Goal: Task Accomplishment & Management: Complete application form

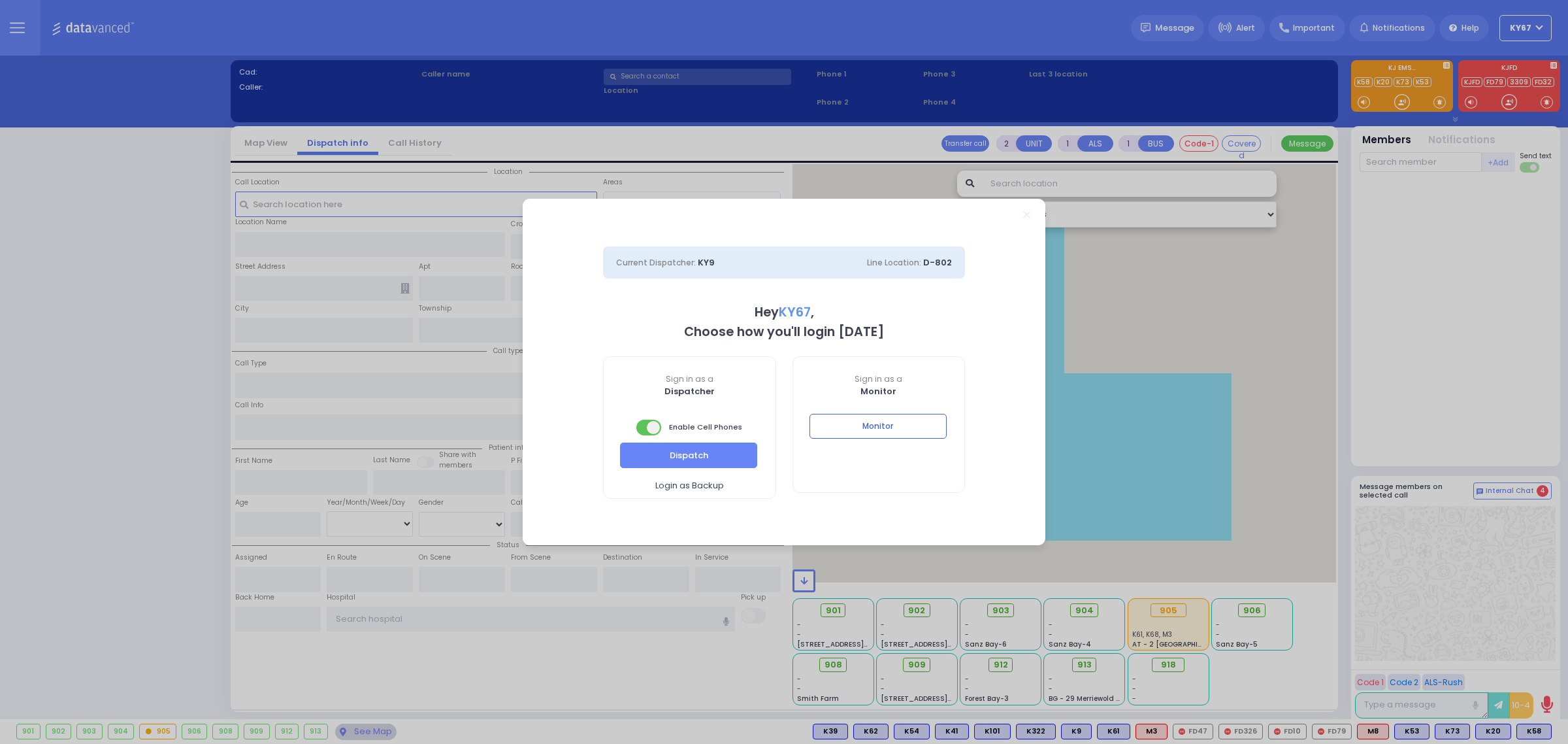
select select "9"
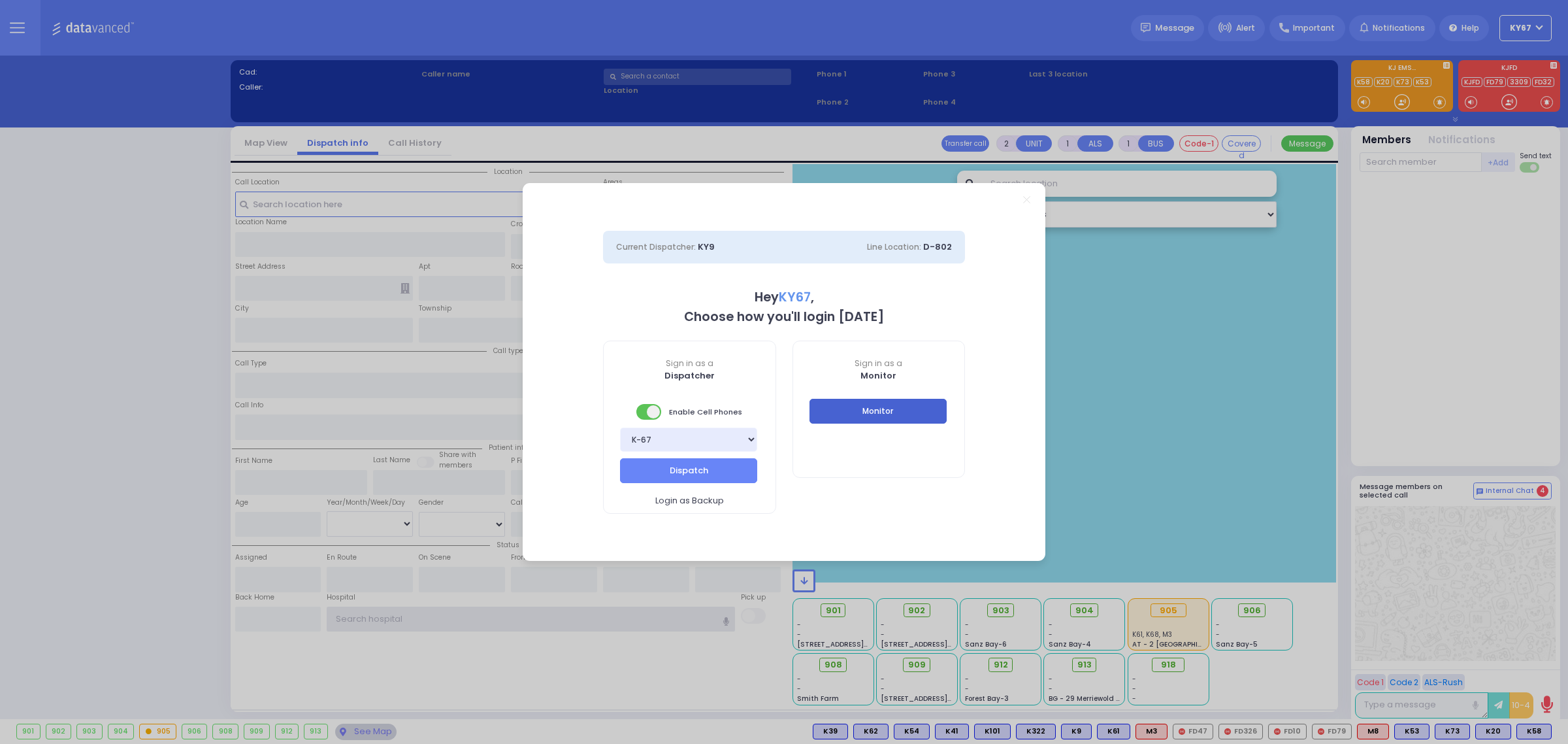
type input "Ky67"
click at [900, 413] on button "Monitor" at bounding box center [877, 411] width 137 height 25
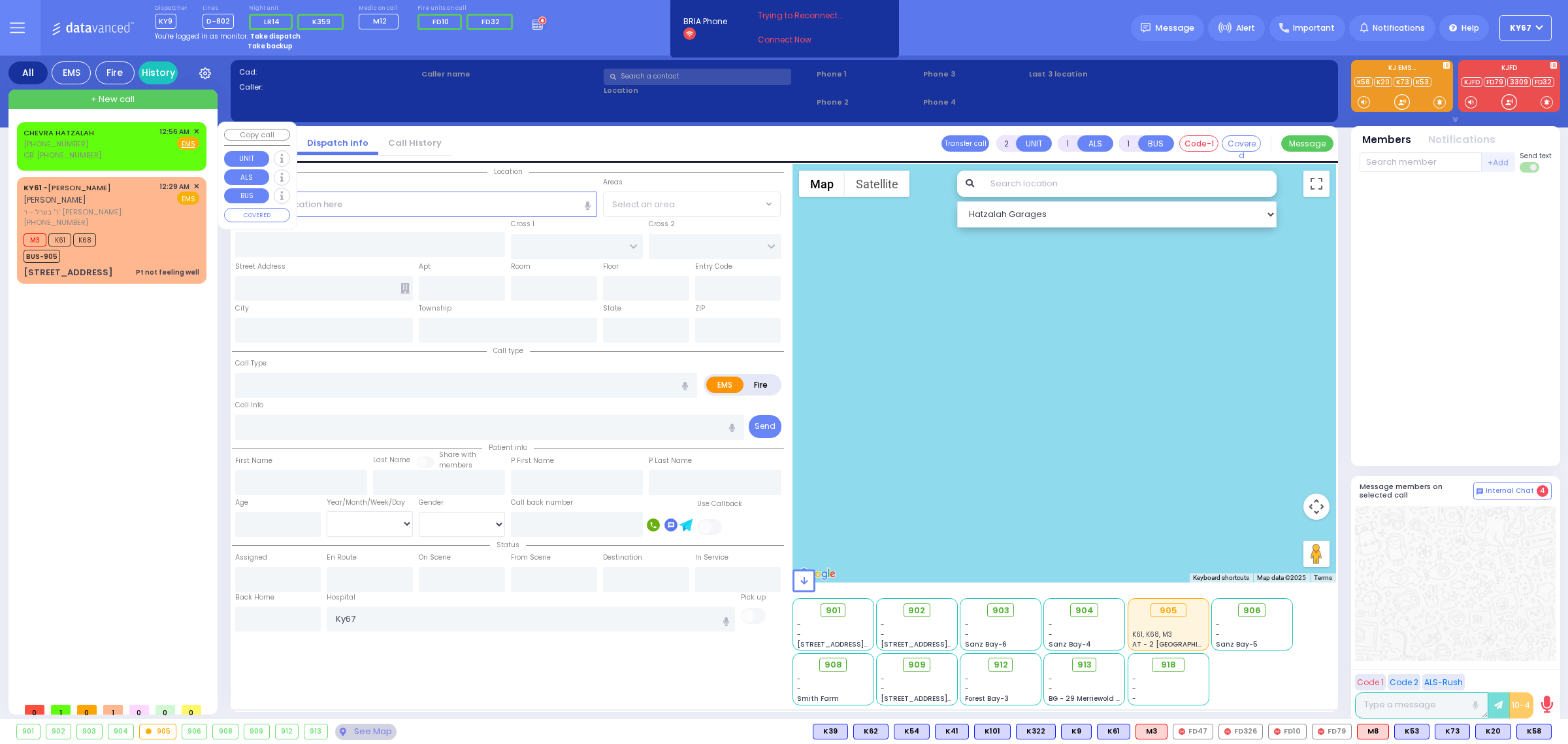
click at [88, 143] on div "[PHONE_NUMBER]" at bounding box center [63, 144] width 78 height 11
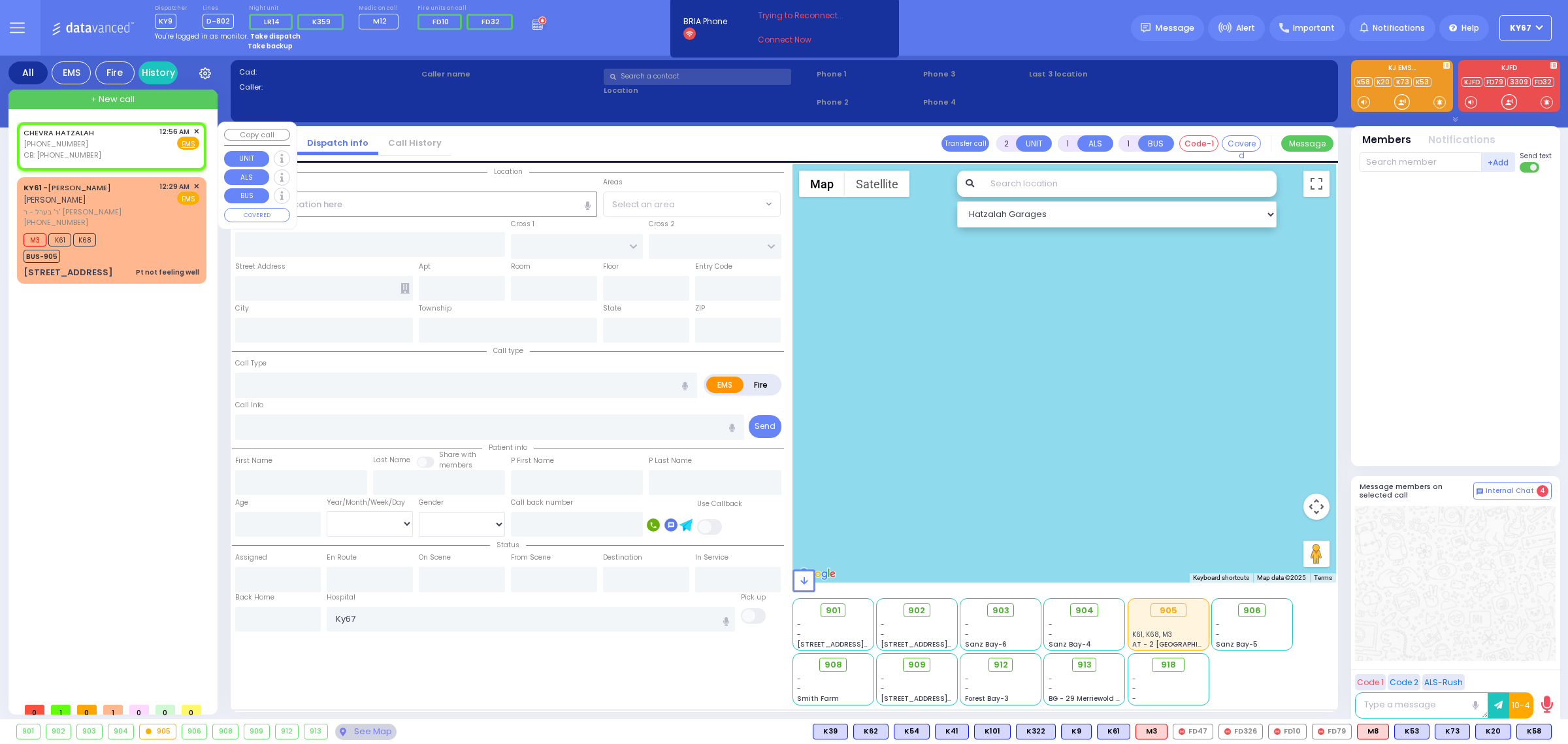
select select
radio input "true"
select select
type input "9293610932"
type input "00:56"
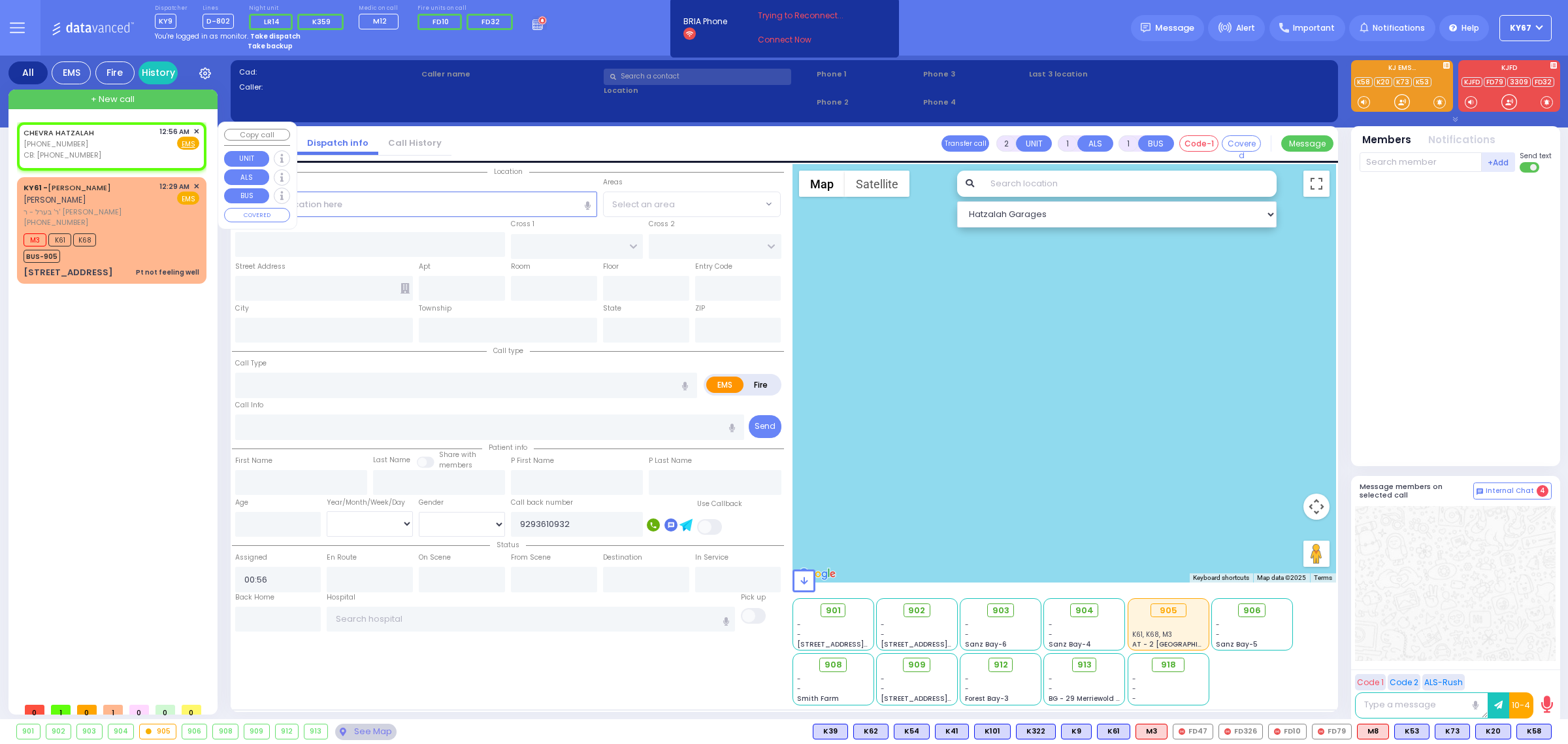
type input "Ginas Klein"
type input "BAKERTOWN RD"
type input "14 Ratzfert Wy"
type input "Kiryas Joel"
type input "New York"
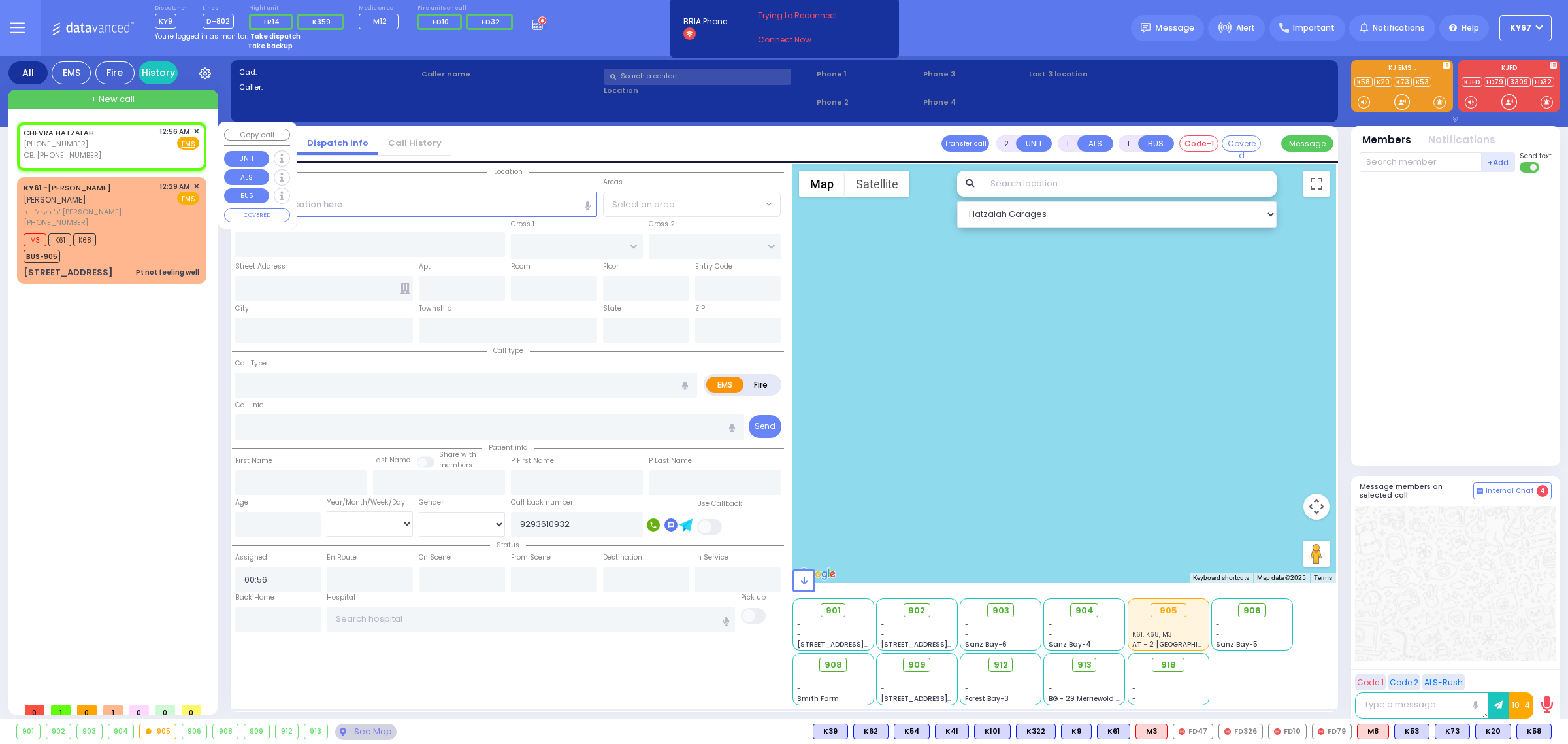
type input "10950"
select select "Hatzalah Garages"
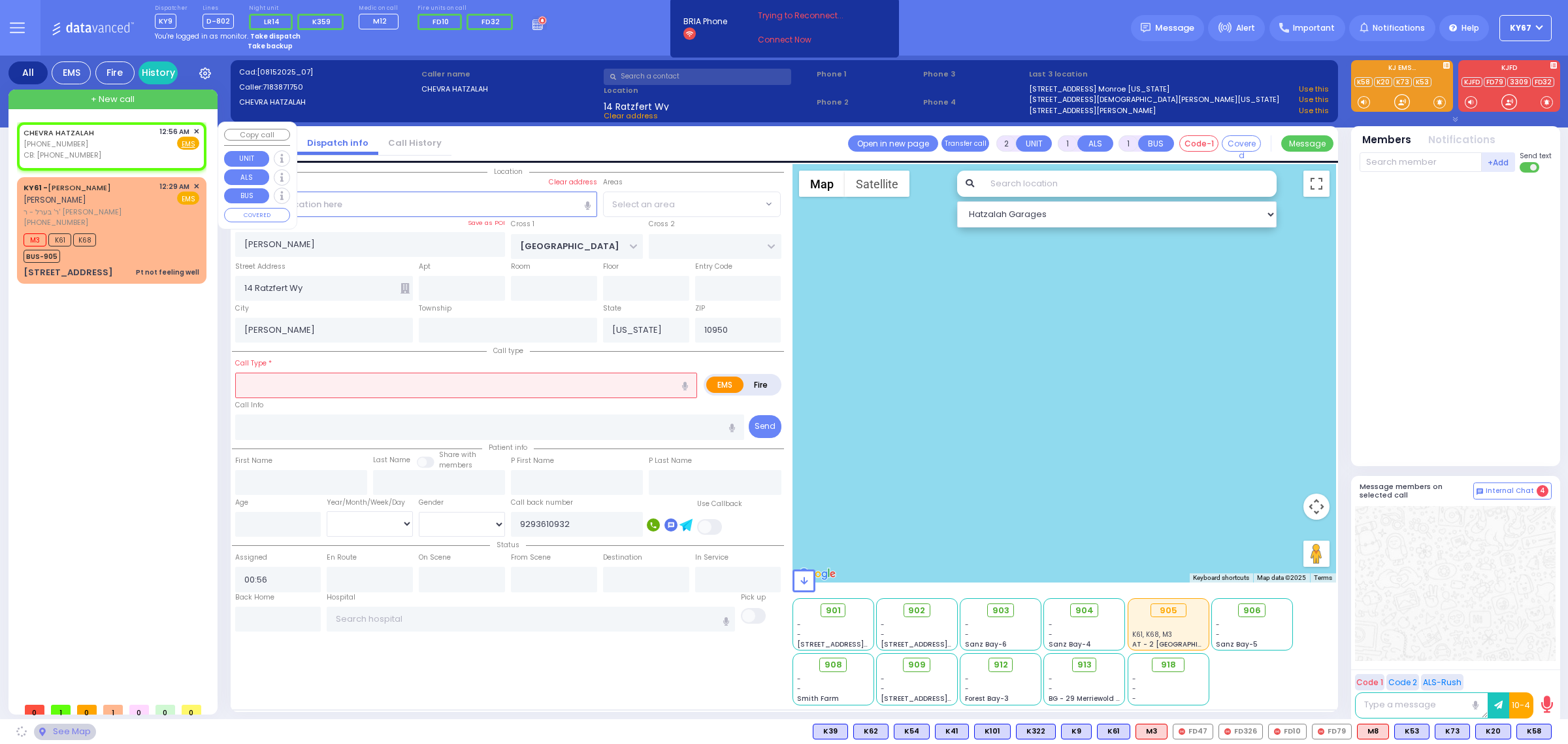
select select "SECTION 4"
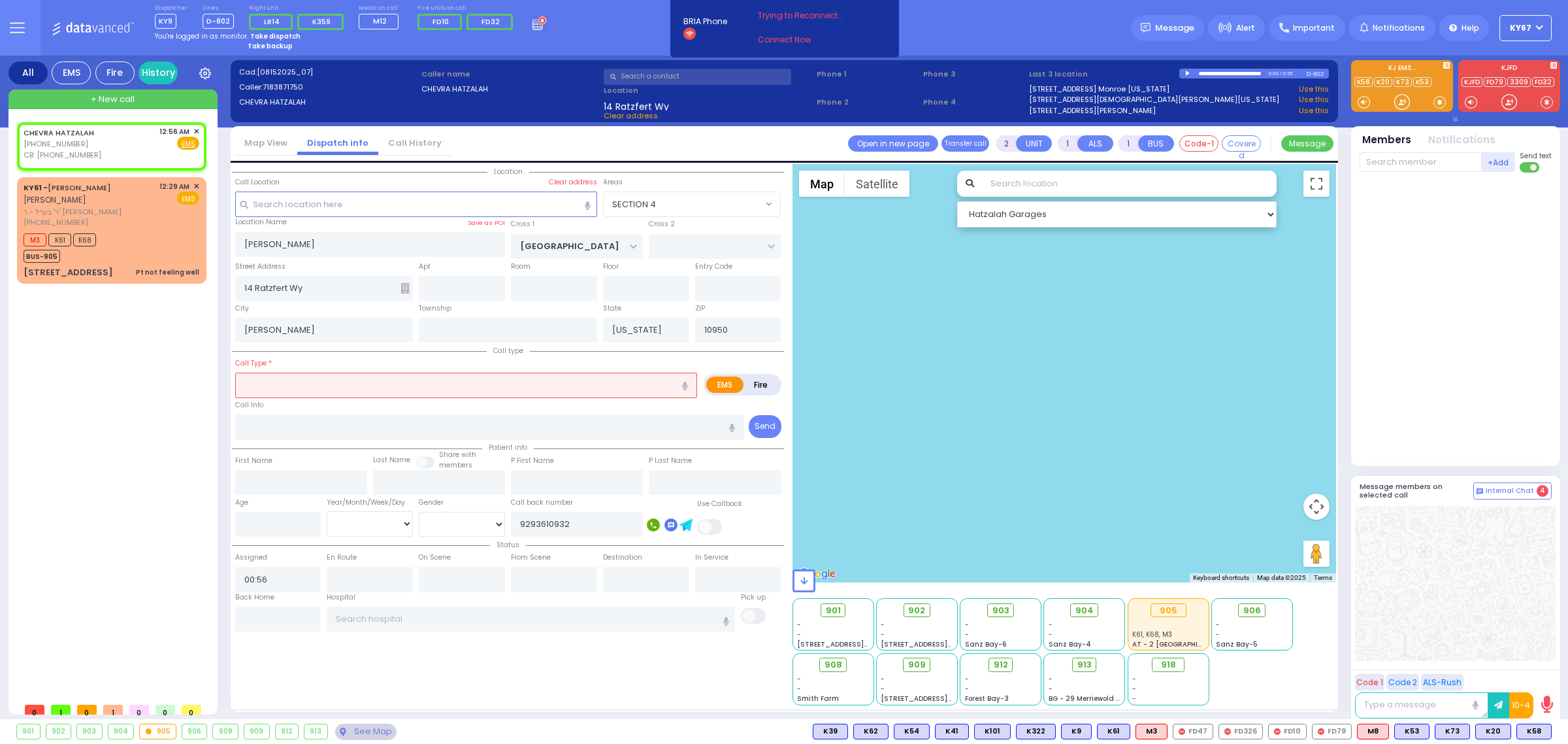
click at [1186, 75] on div "0:00 / 0:35" at bounding box center [1243, 74] width 127 height 10
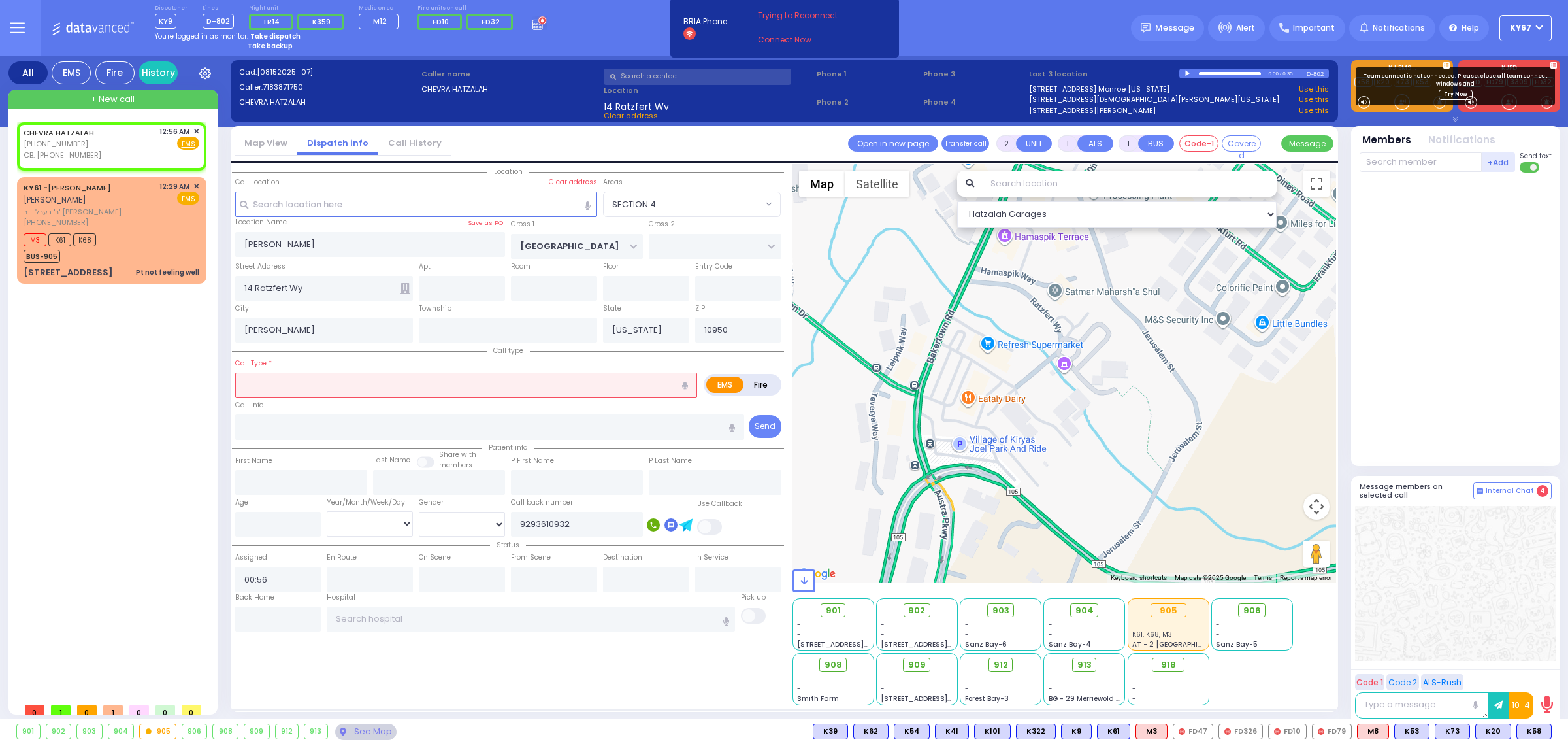
click at [1186, 72] on div at bounding box center [1188, 74] width 7 height 5
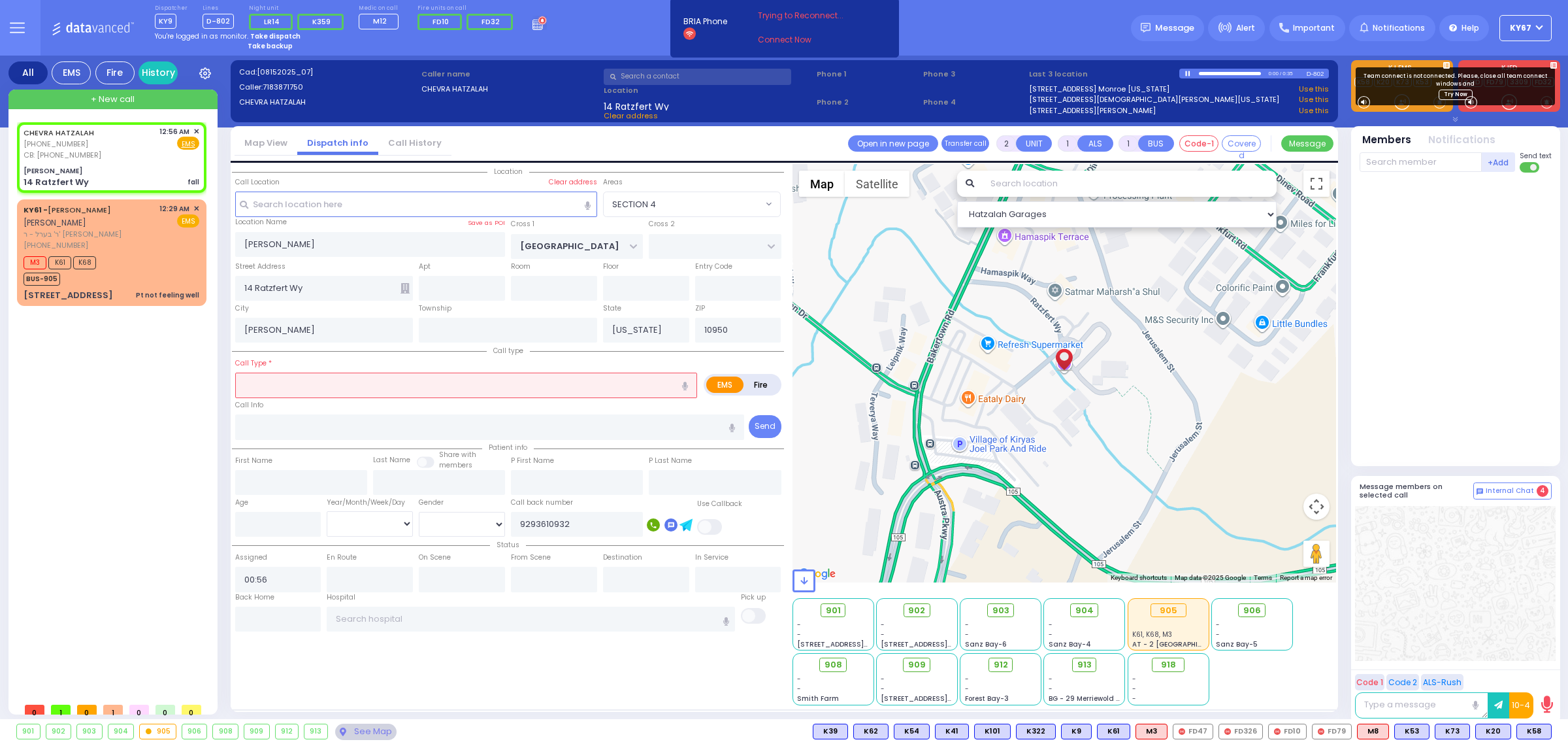
select select
type input "fall"
radio input "true"
select select
select select "Hatzalah Garages"
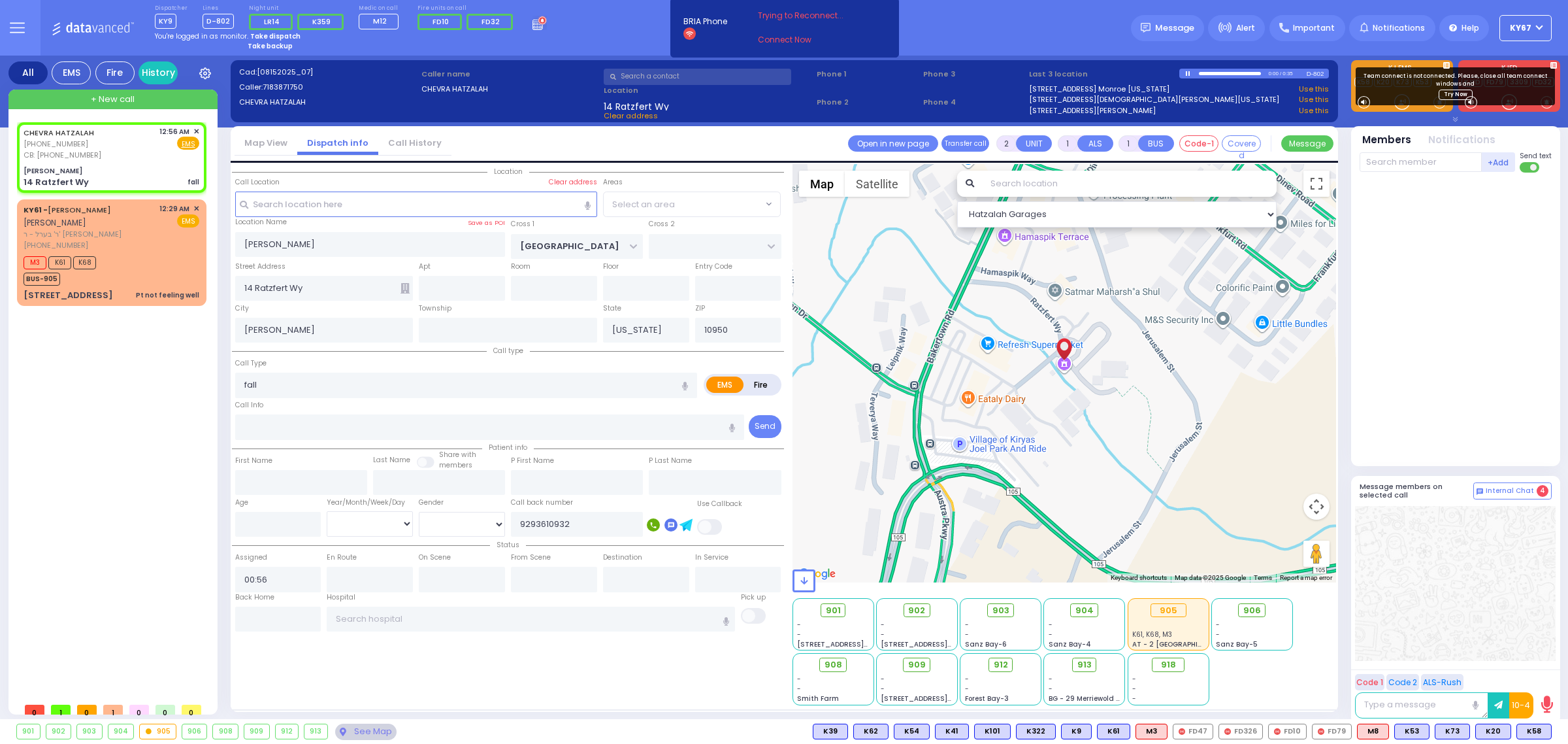
select select "SECTION 4"
click at [1187, 72] on div at bounding box center [1188, 74] width 7 height 5
click at [1186, 74] on div at bounding box center [1188, 74] width 7 height 5
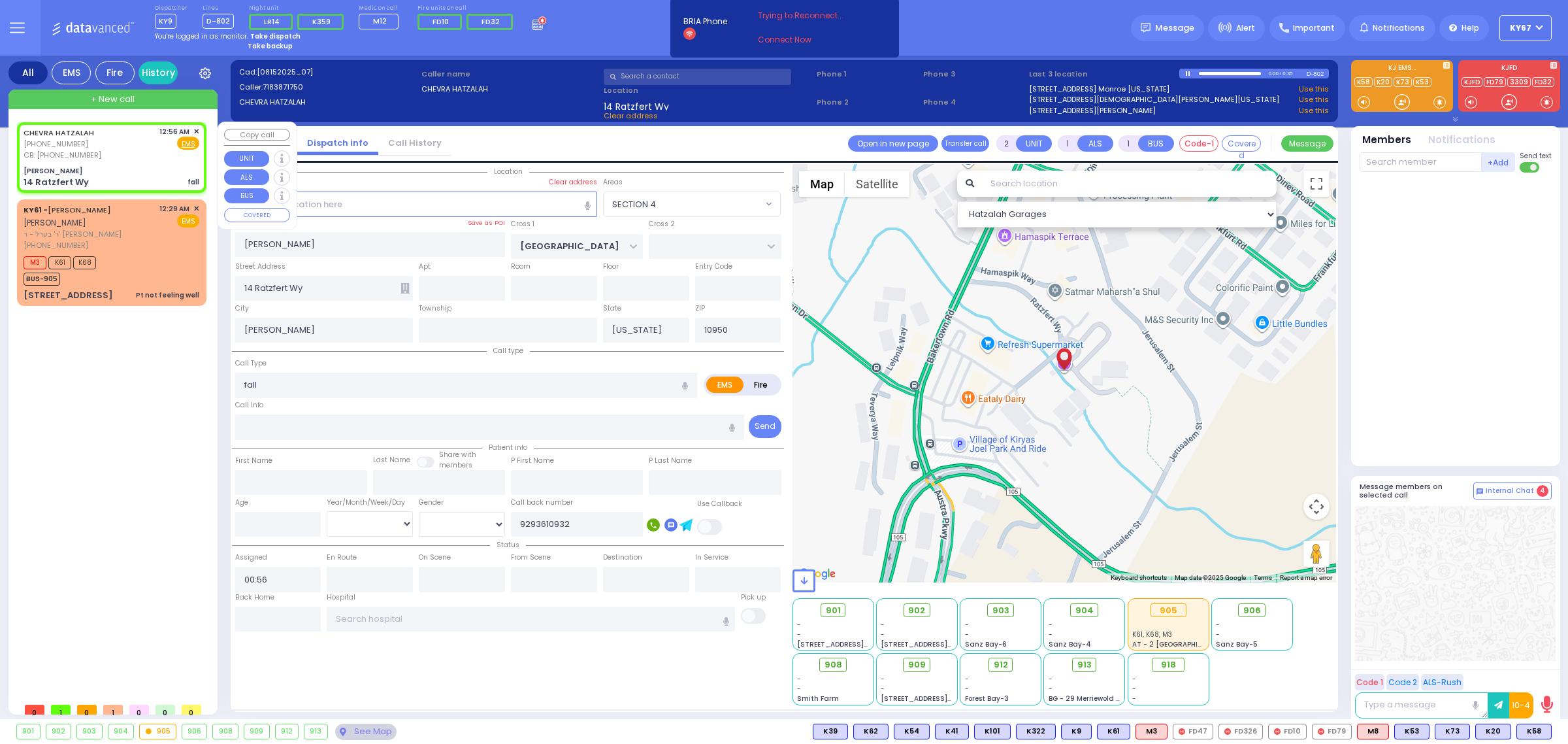
click at [88, 475] on div "CHEVRA HATZALAH (718) 387-1750 CB: (929) 361-0932 12:56 AM ✕" at bounding box center [114, 410] width 194 height 574
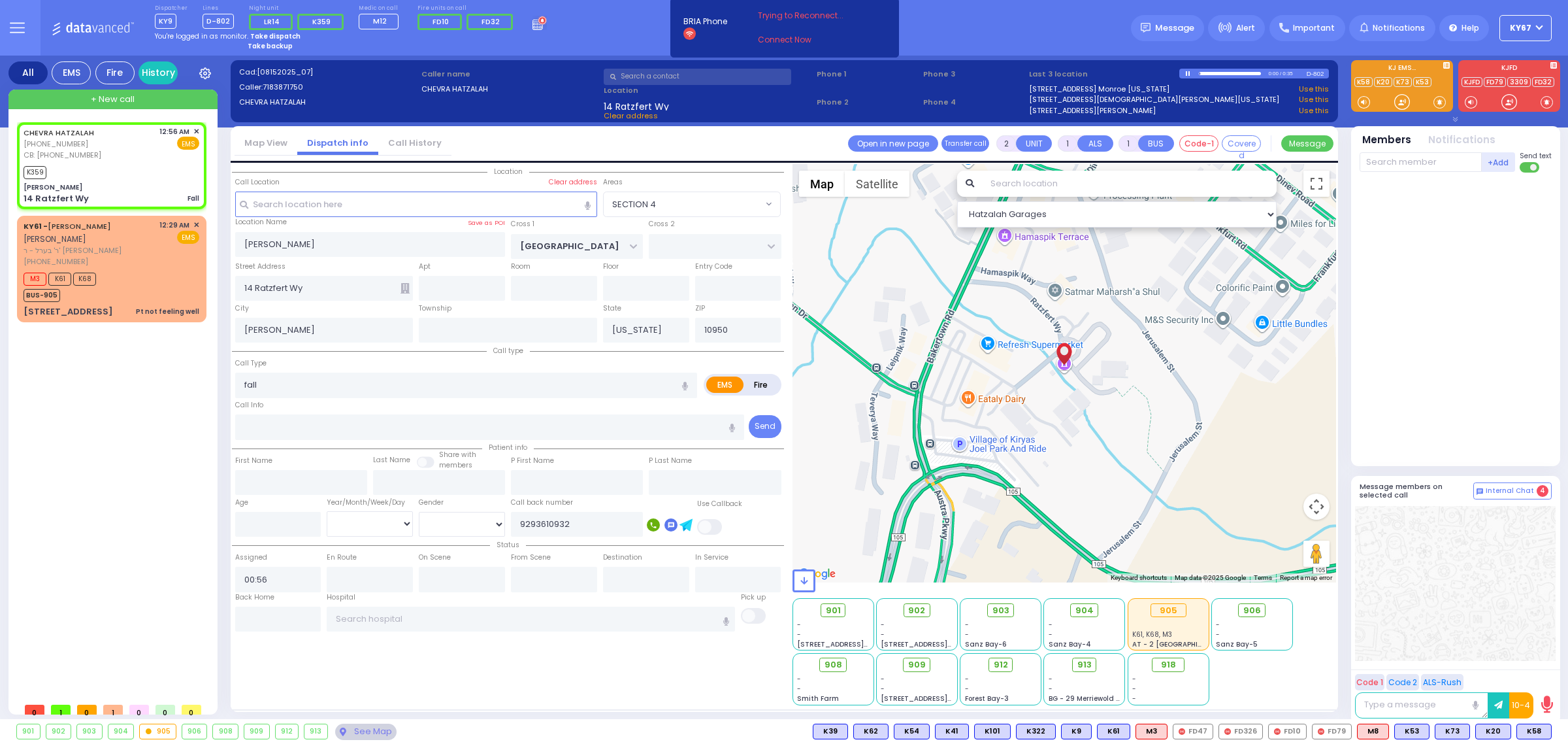
type input "1"
type input "0"
select select
type input "Fall"
radio input "true"
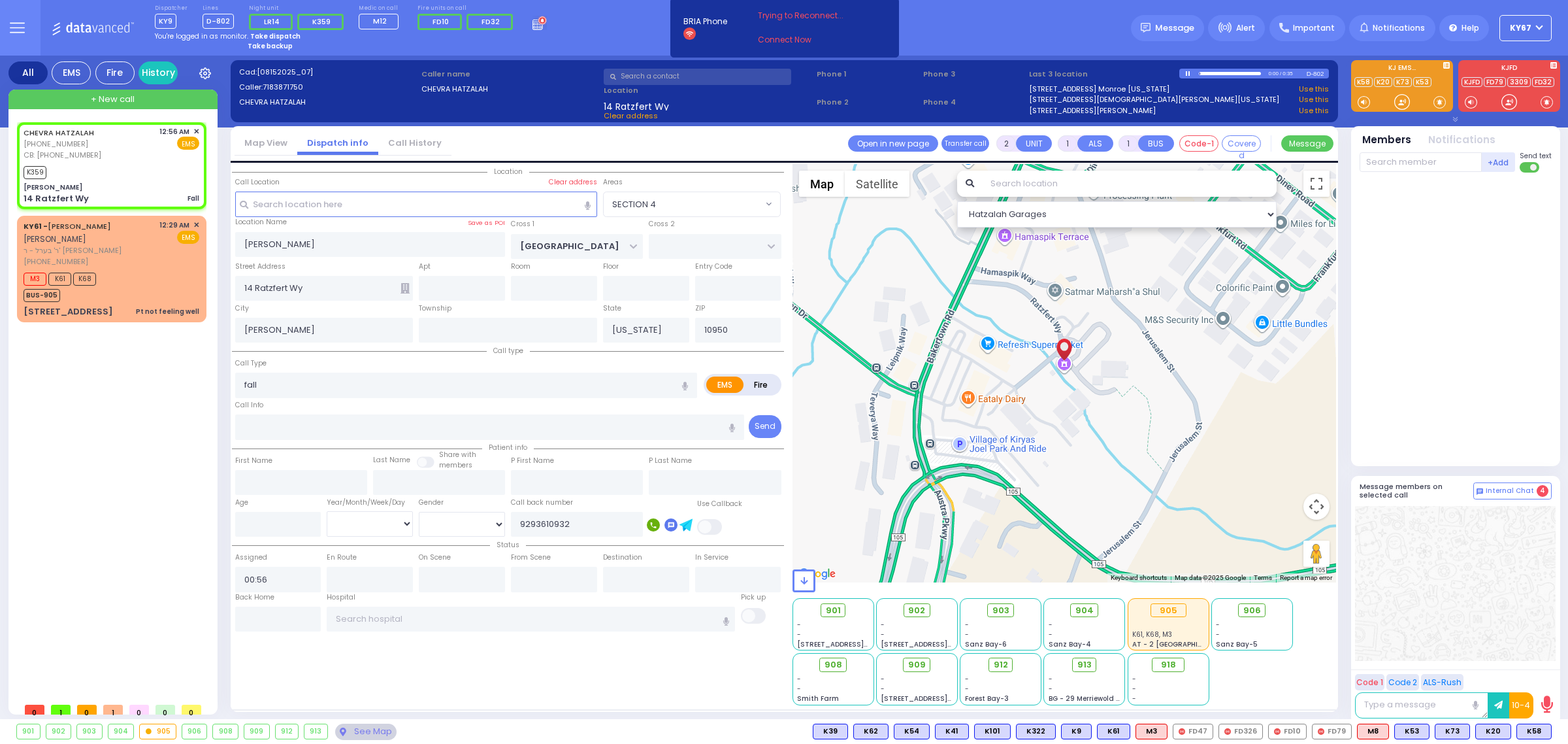
select select
type input "00:57"
select select "Hatzalah Garages"
select select
radio input "true"
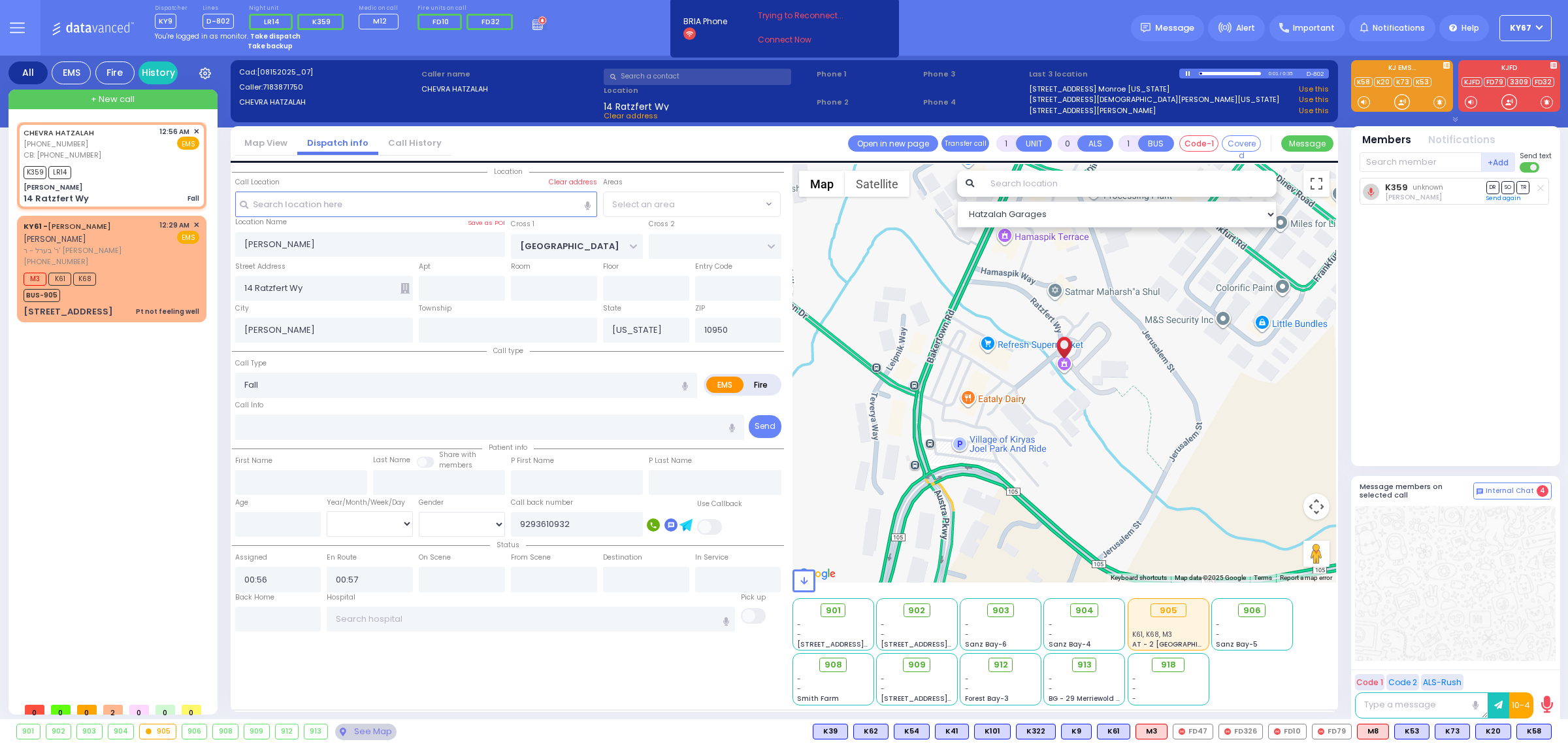
select select
select select "Hatzalah Garages"
select select "SECTION 4"
select select
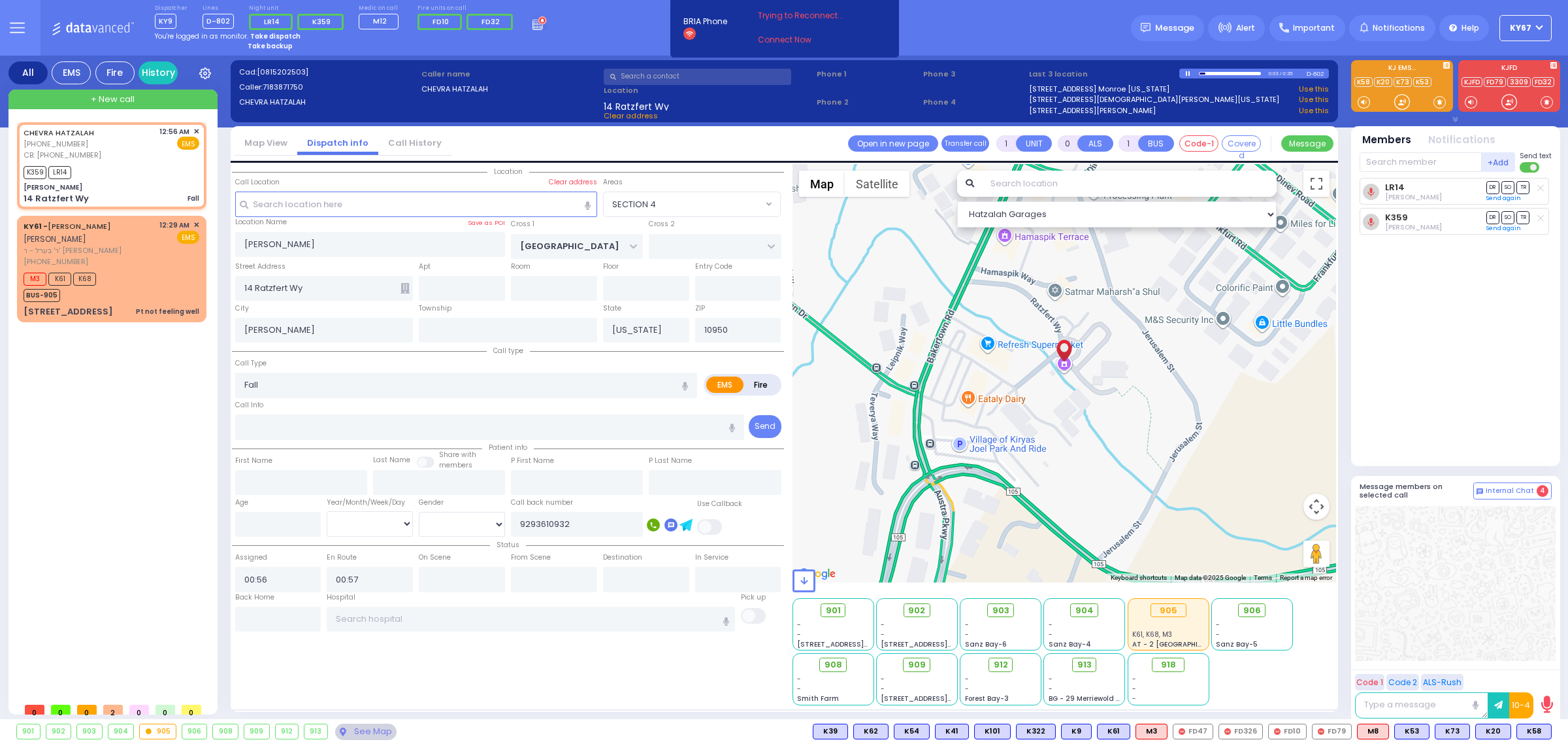
radio input "true"
select select
select select "Hatzalah Garages"
select select "SECTION 4"
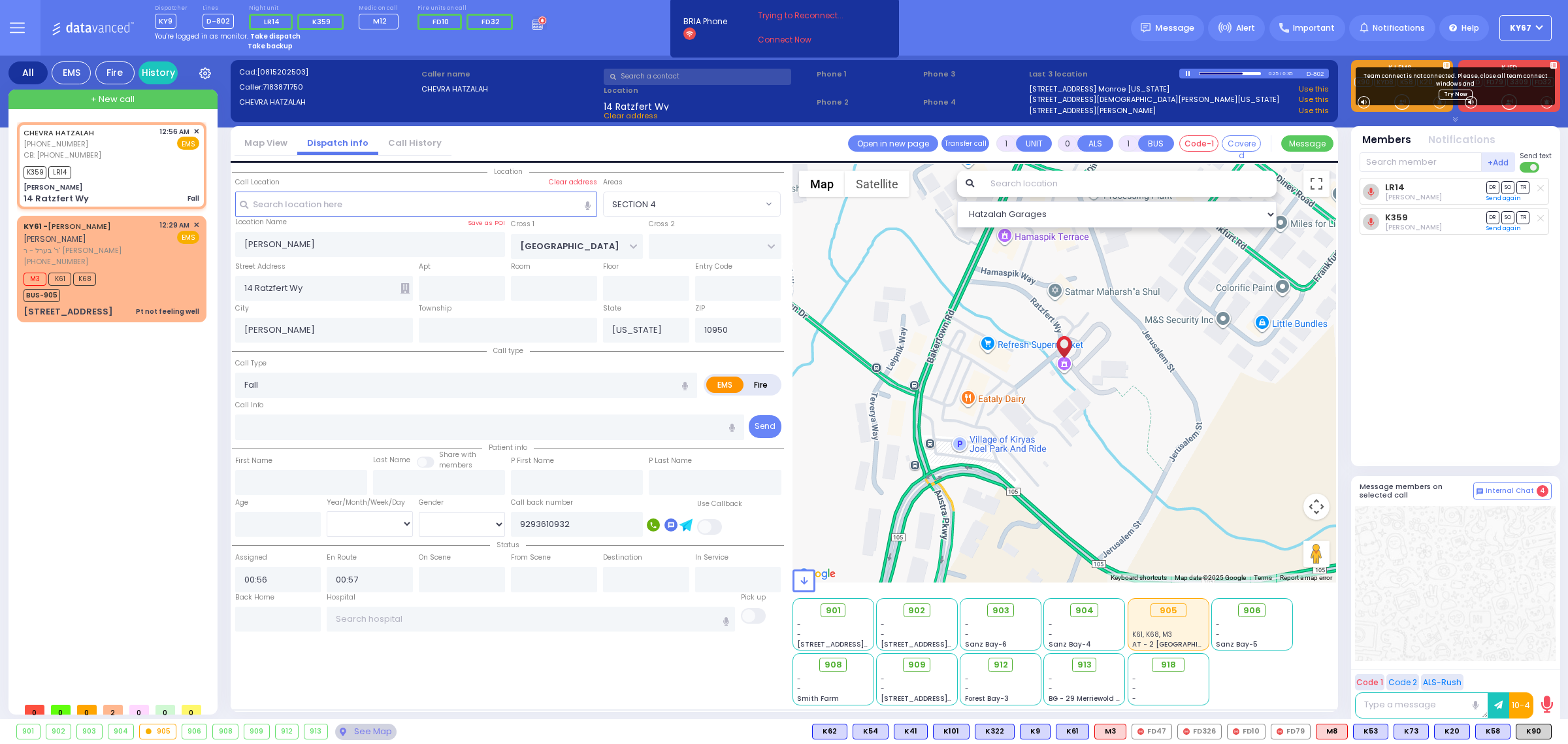
click at [5, 30] on button at bounding box center [17, 27] width 47 height 55
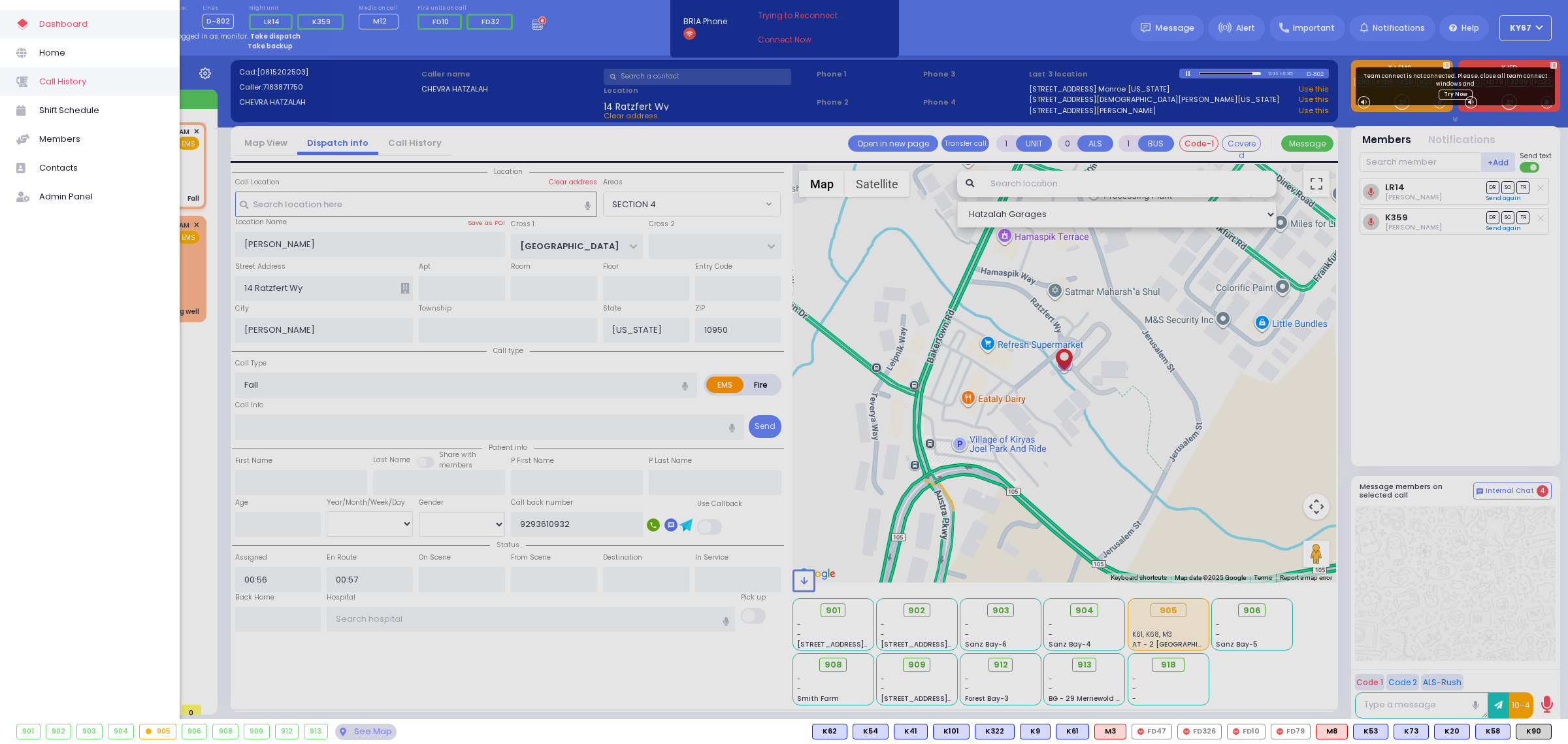
click at [59, 83] on span "Call History" at bounding box center [101, 82] width 124 height 17
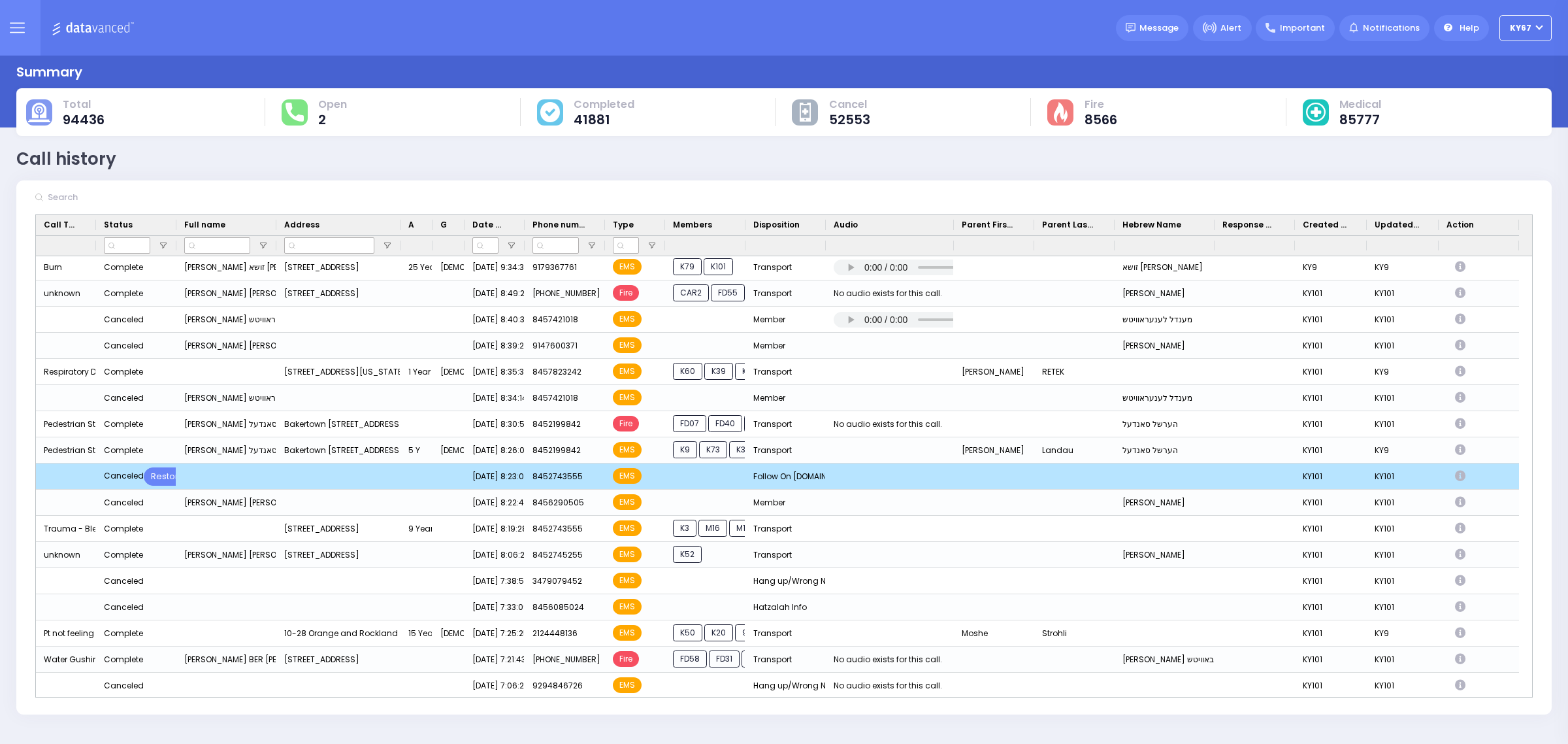
scroll to position [409, 0]
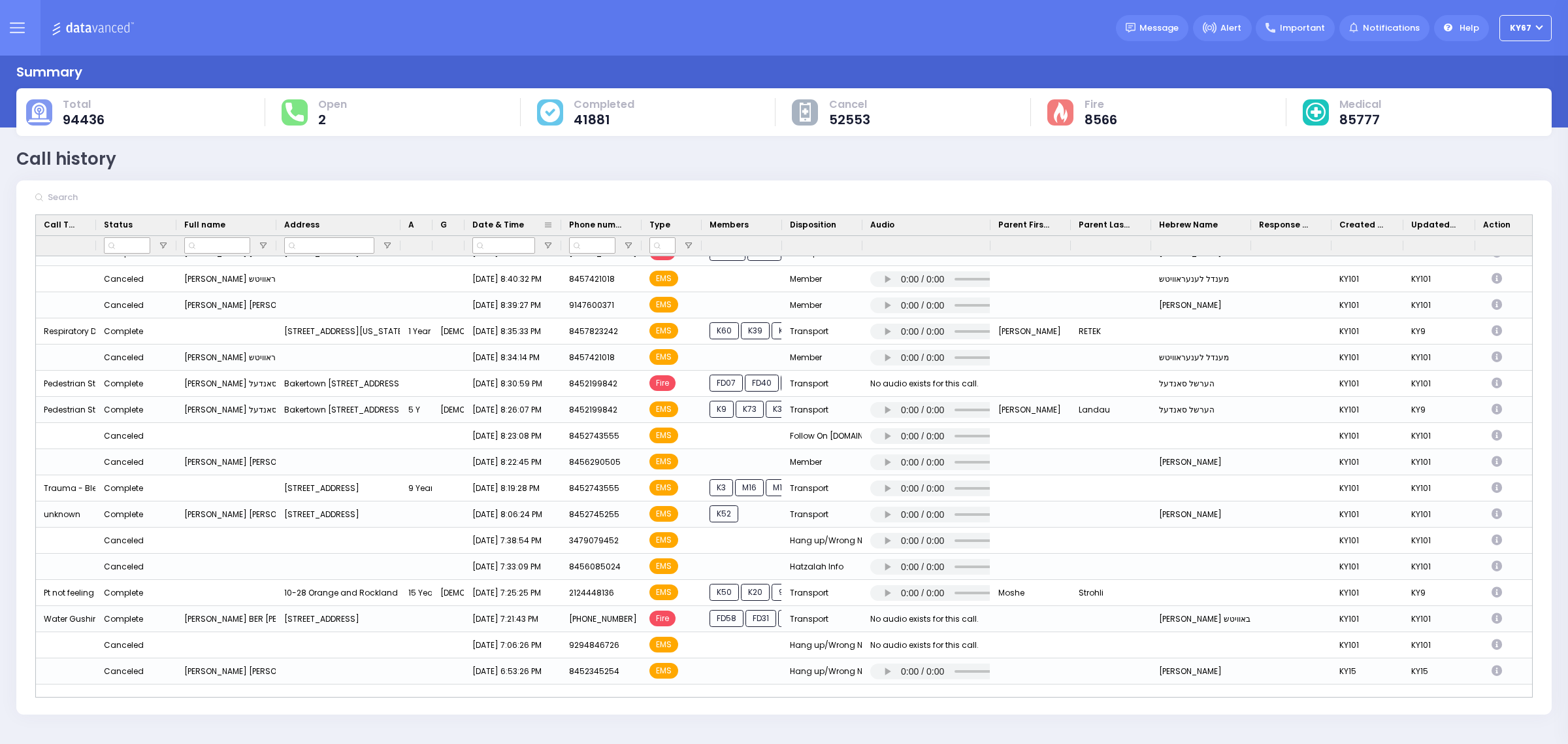
drag, startPoint x: 524, startPoint y: 223, endPoint x: 560, endPoint y: 223, distance: 36.0
click at [560, 223] on div at bounding box center [561, 225] width 5 height 20
click at [13, 22] on icon at bounding box center [17, 27] width 15 height 15
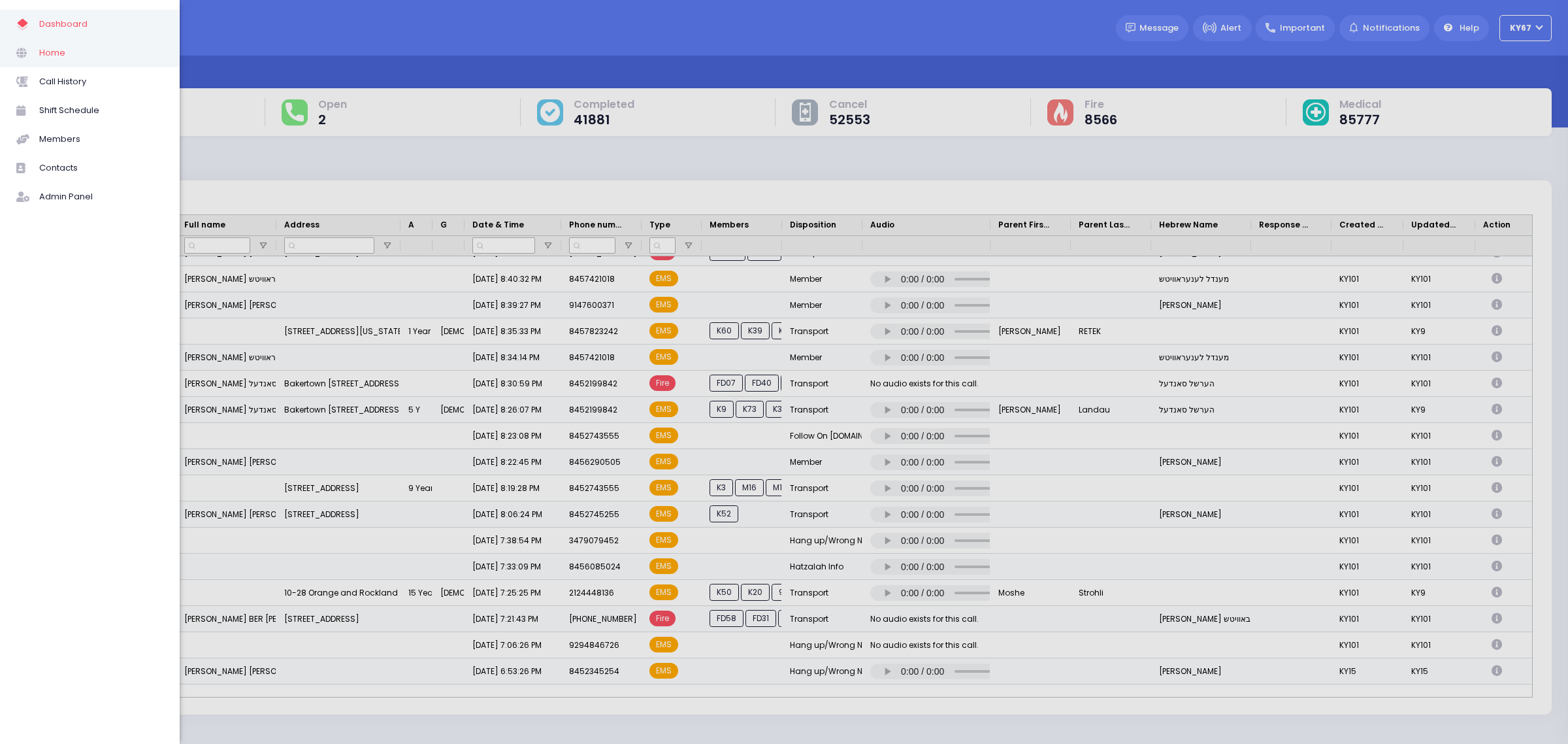
click at [66, 59] on span "Home" at bounding box center [101, 53] width 124 height 17
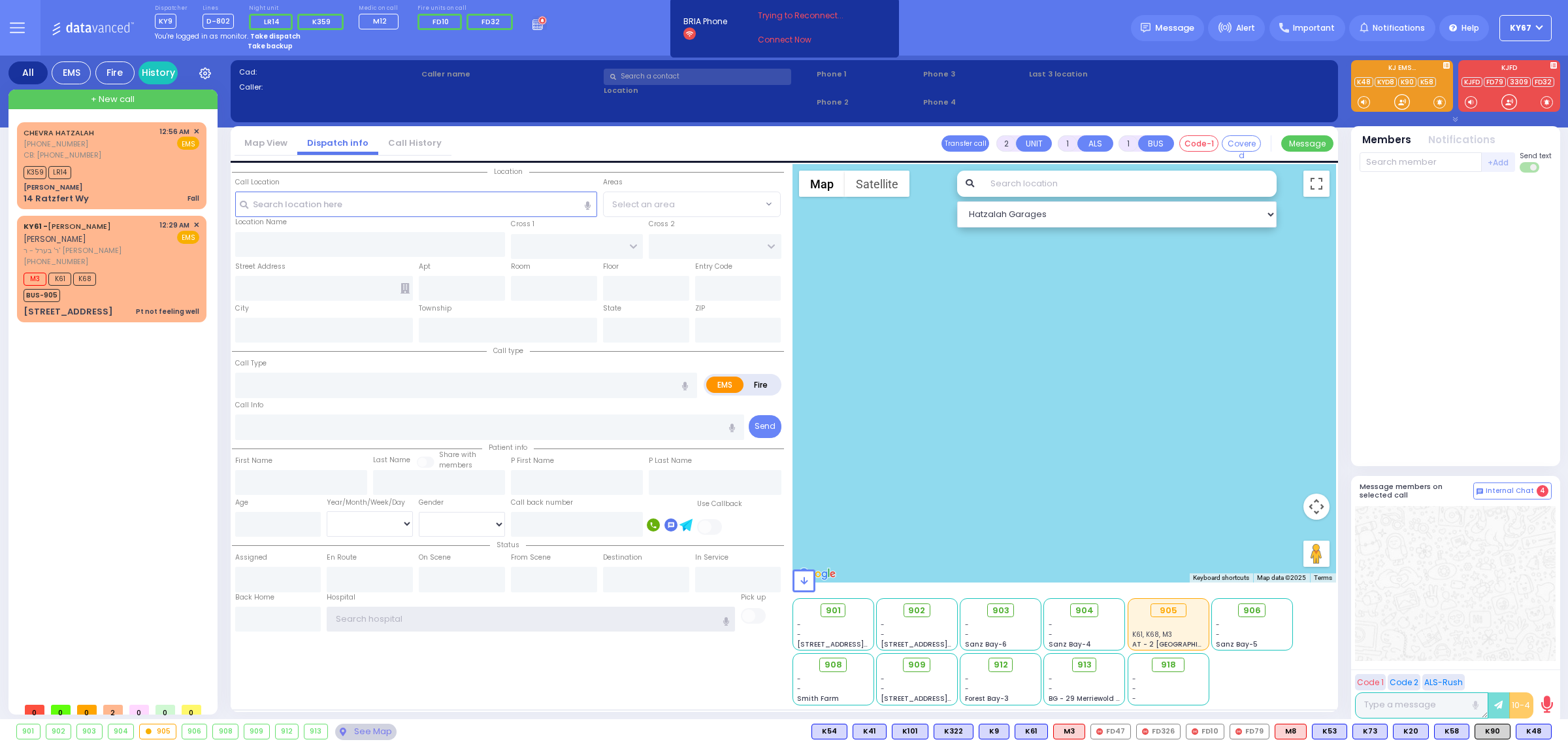
type input "Ky67"
click at [1050, 22] on div "Dispatcher KY9 shift has started. Are you ? Lines D-802" at bounding box center [784, 27] width 1568 height 55
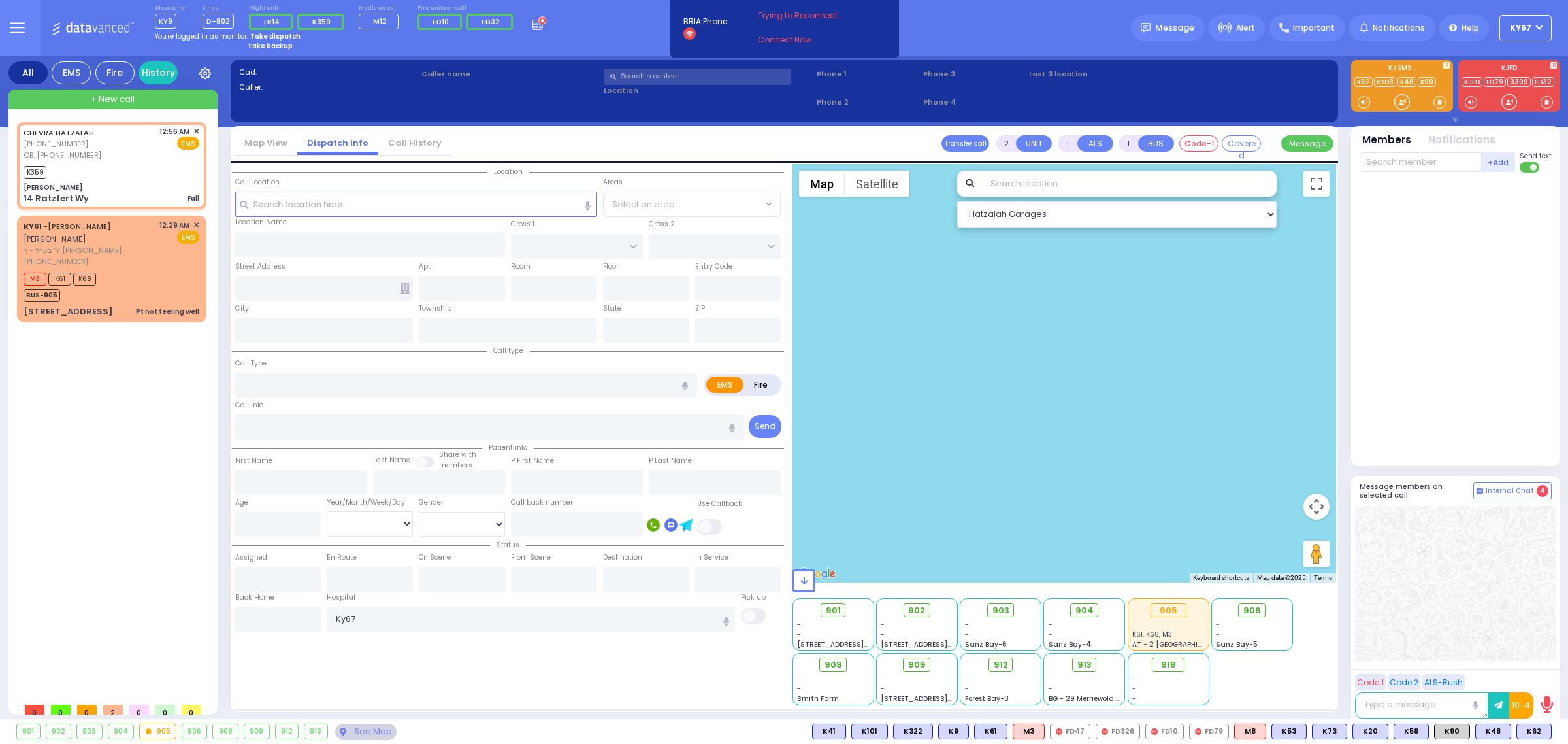
type input "1"
type input "0"
select select
type input "Fall"
radio input "true"
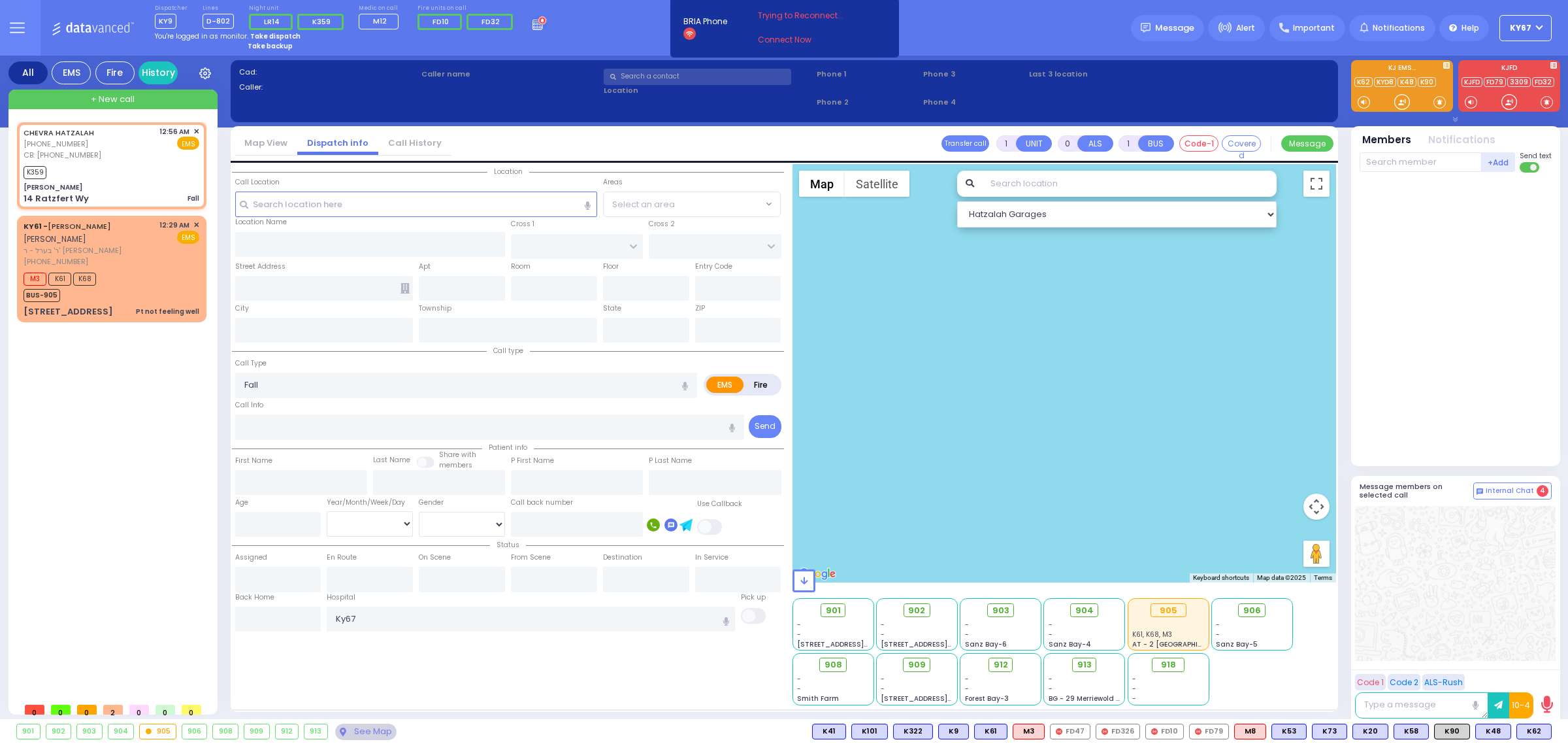
select select
type input "9293610932"
type input "00:56"
type input "00:57"
select select "Hatzalah Garages"
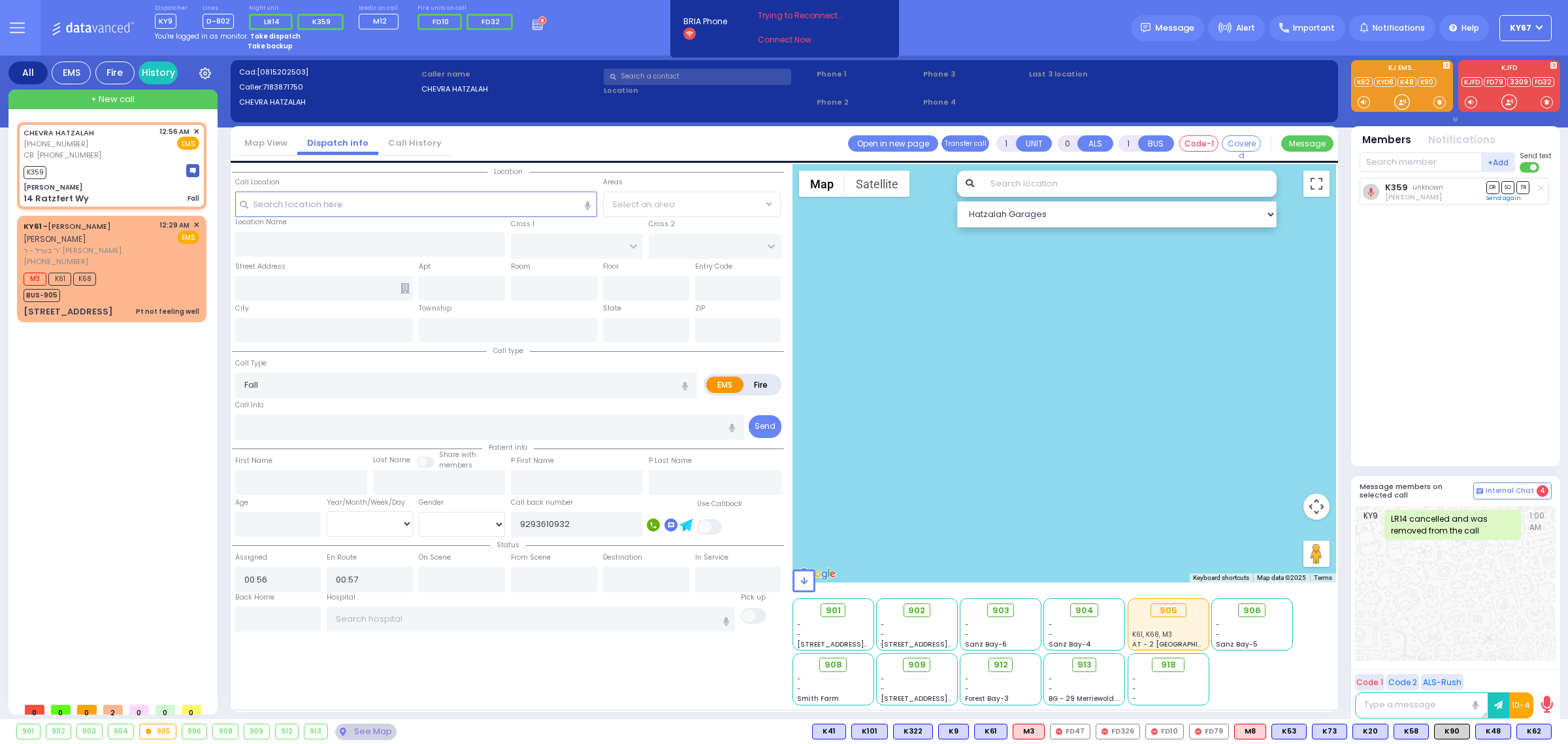
type input "Ginas Klein"
type input "BAKERTOWN RD"
type input "14 Ratzfert Wy"
type input "Kiryas Joel"
type input "New York"
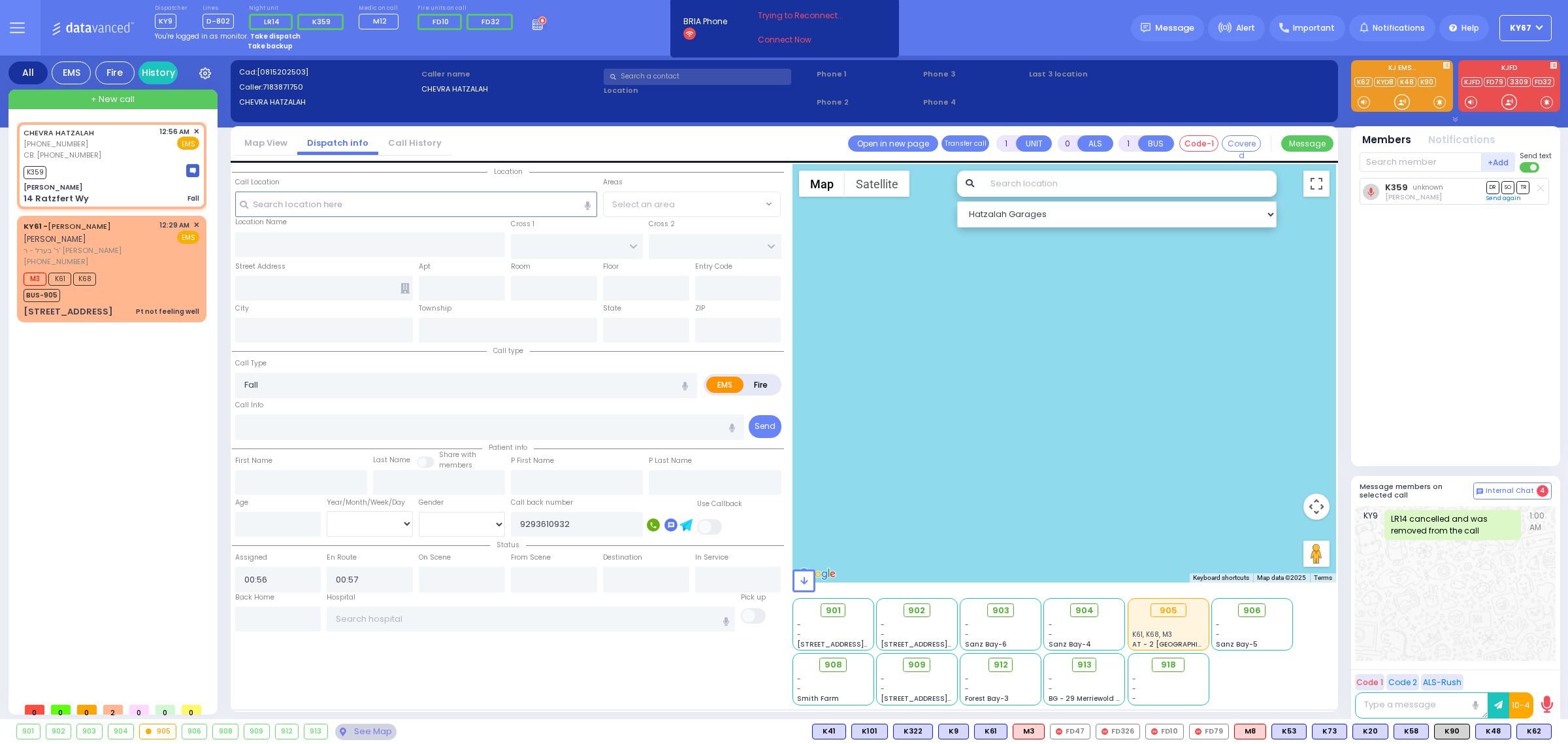
type input "10950"
select select "SECTION 4"
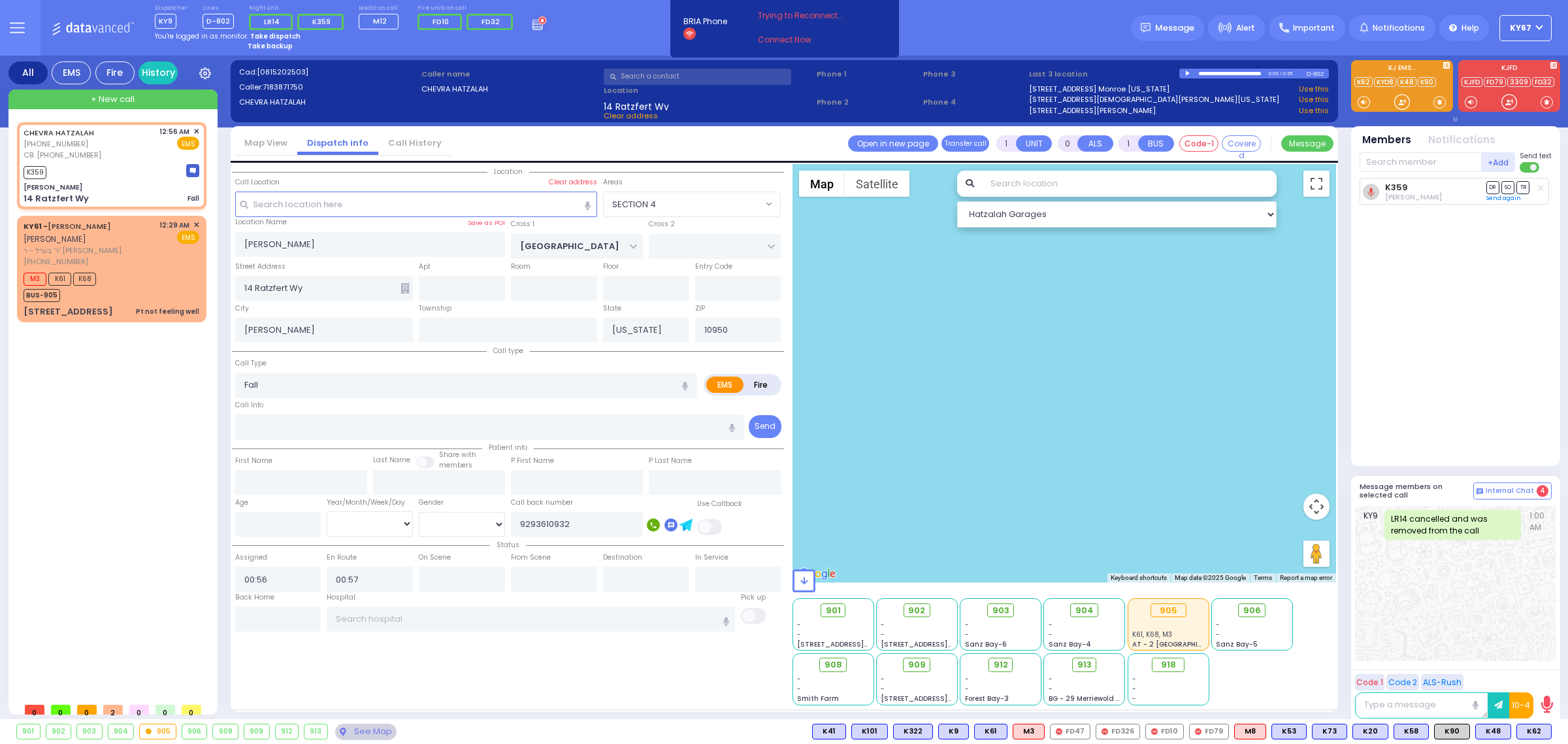
select select
radio input "true"
select select
select select "SECTION 4"
select select "Hatzalah Garages"
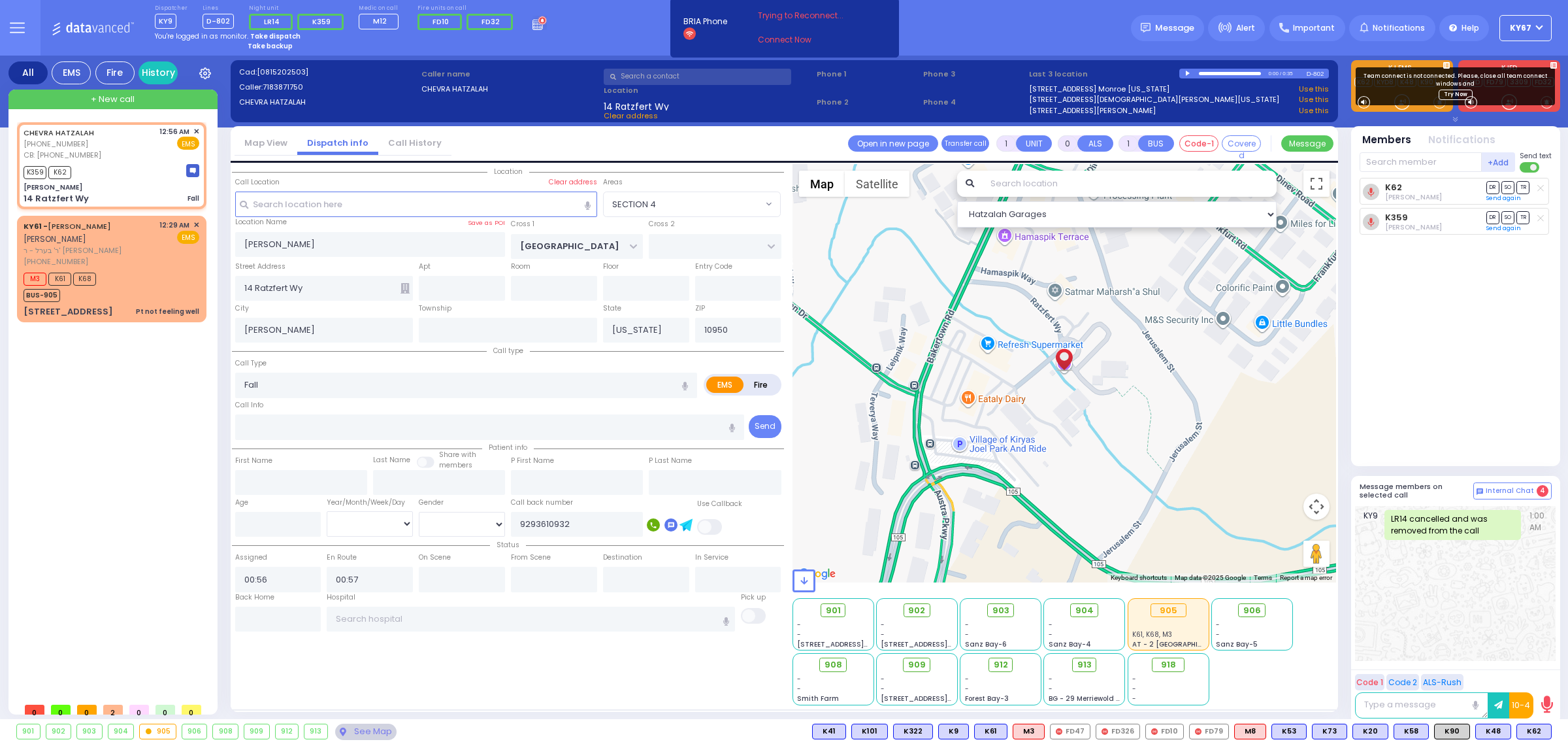
click at [89, 631] on div "CHEVRA HATZALAH (718) 387-1750 CB: (929) 361-0932 12:56 AM ✕" at bounding box center [114, 410] width 194 height 574
click at [25, 24] on icon at bounding box center [17, 27] width 15 height 15
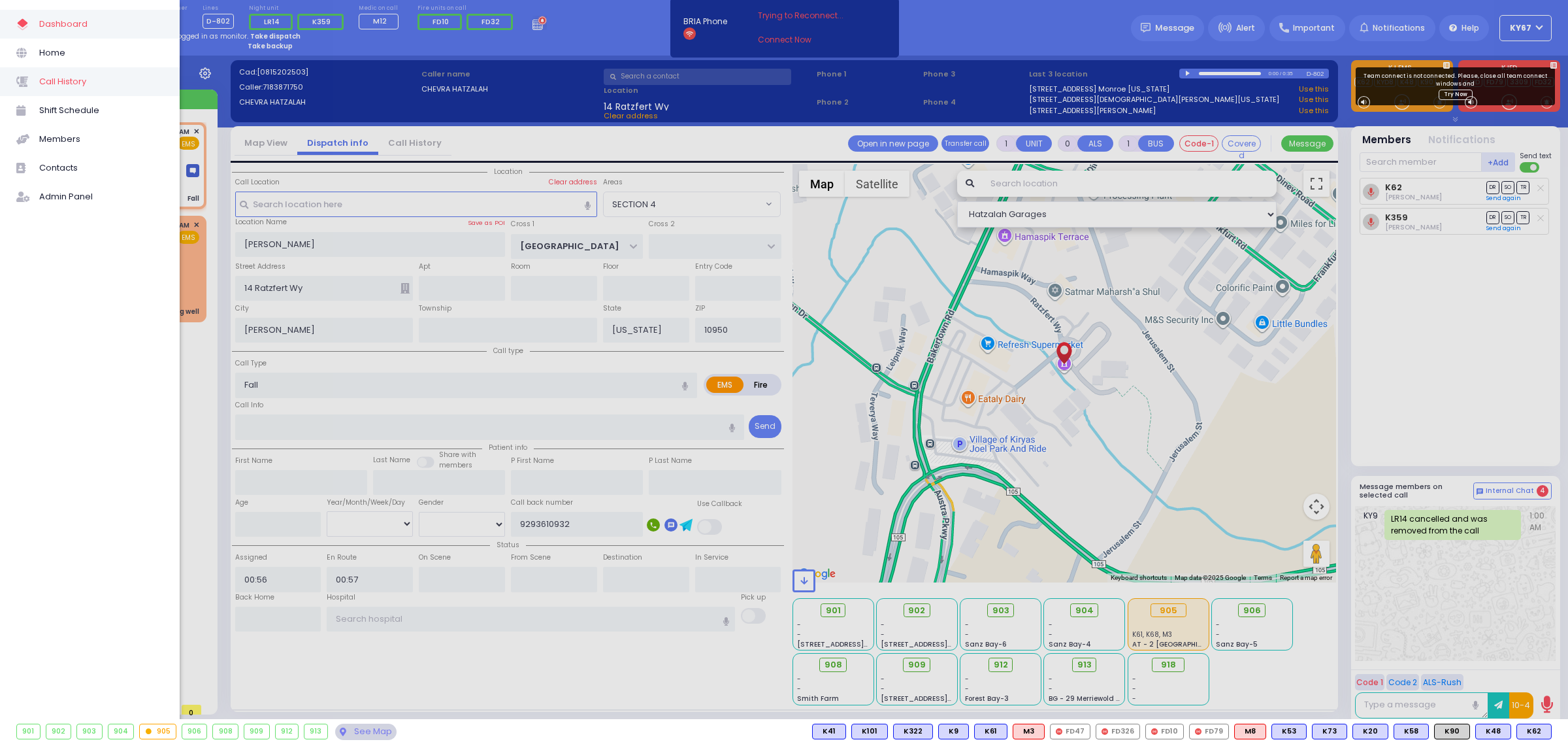
click at [66, 79] on span "Call History" at bounding box center [101, 82] width 124 height 17
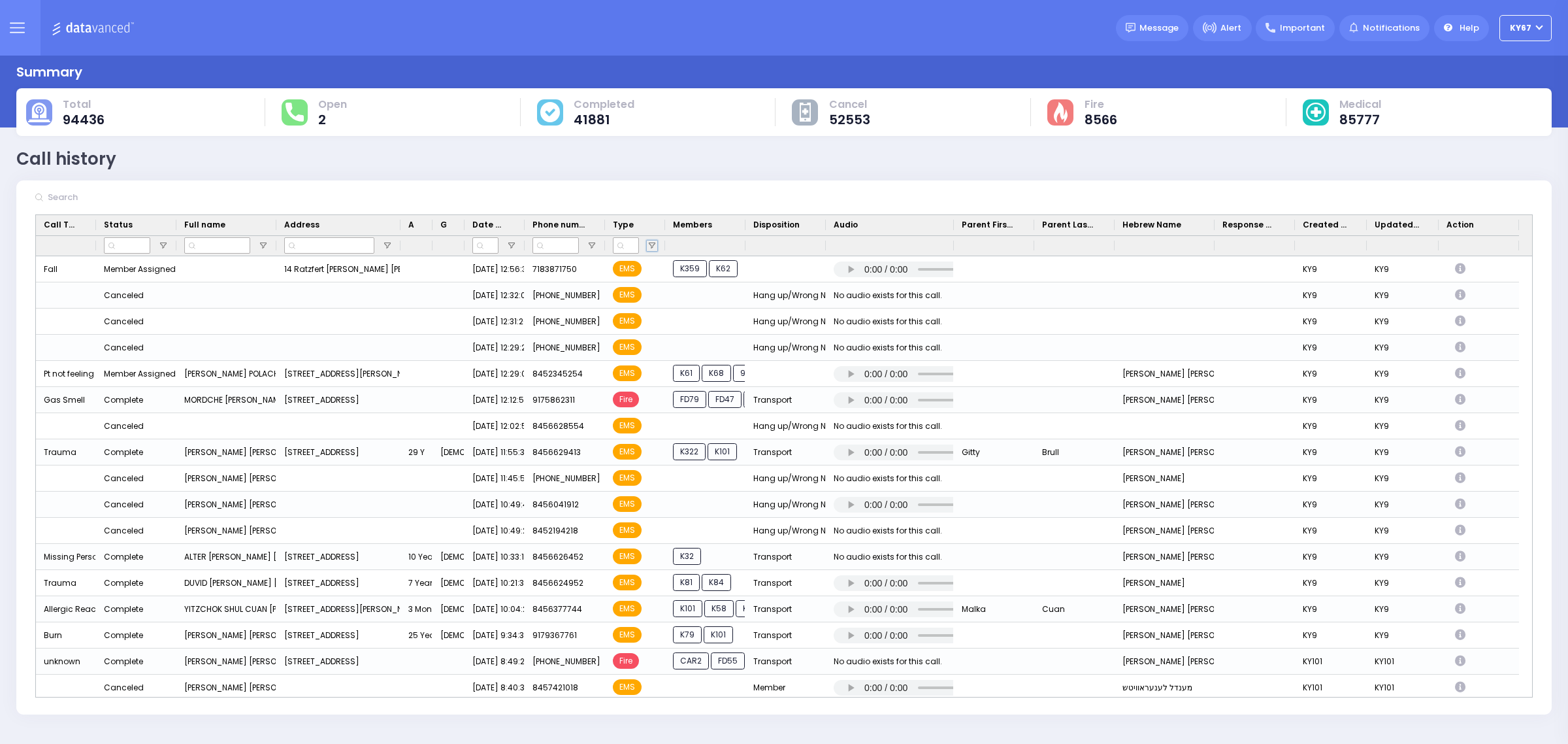
click at [651, 241] on span "Open Filter Menu" at bounding box center [652, 246] width 11 height 11
click at [648, 304] on input "checkbox" at bounding box center [649, 300] width 8 height 8
type input "(1) fire"
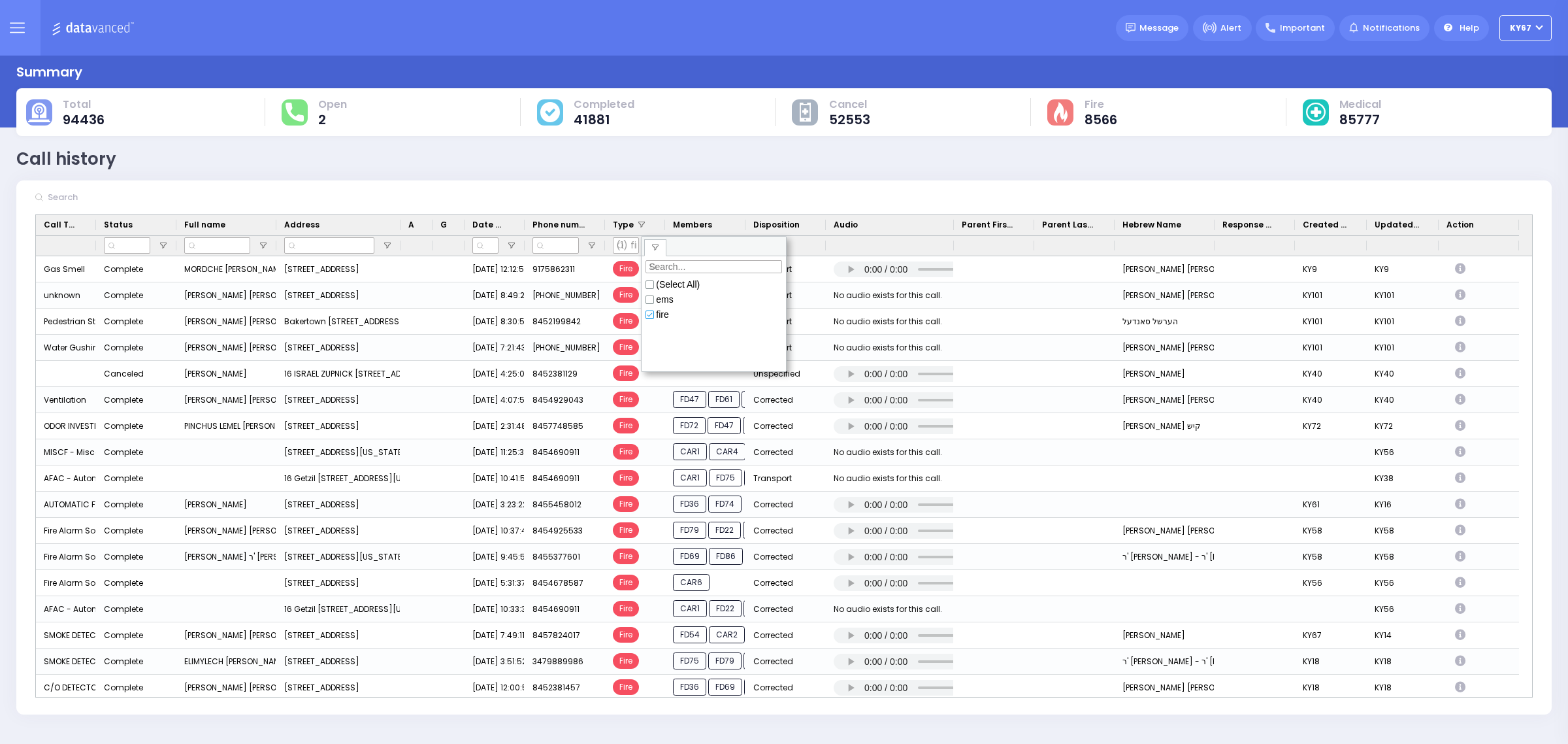
drag, startPoint x: 613, startPoint y: 121, endPoint x: 622, endPoint y: 134, distance: 15.8
click at [616, 125] on span "41881" at bounding box center [604, 119] width 61 height 13
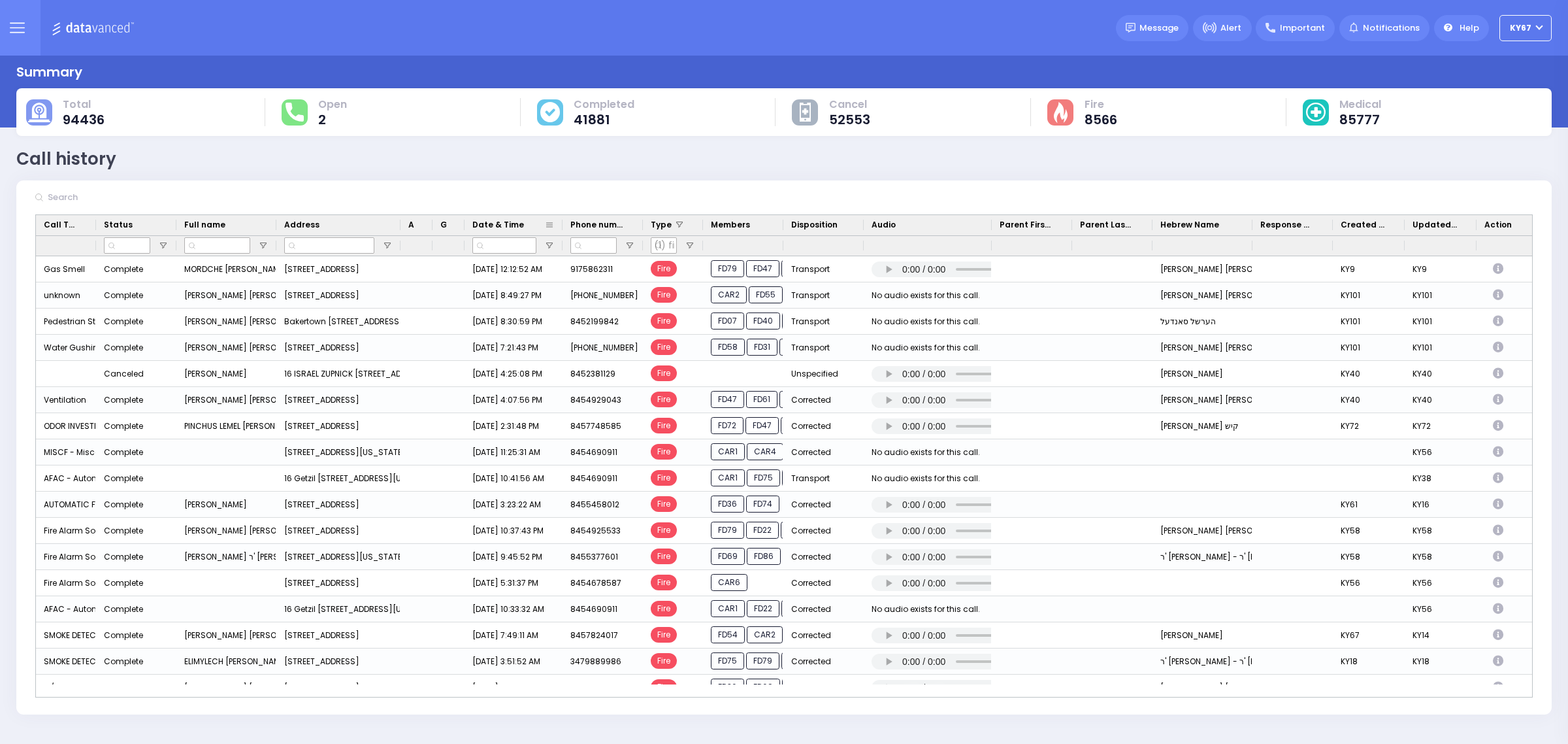
drag, startPoint x: 523, startPoint y: 220, endPoint x: 560, endPoint y: 220, distance: 37.0
click at [560, 220] on div at bounding box center [563, 225] width 5 height 20
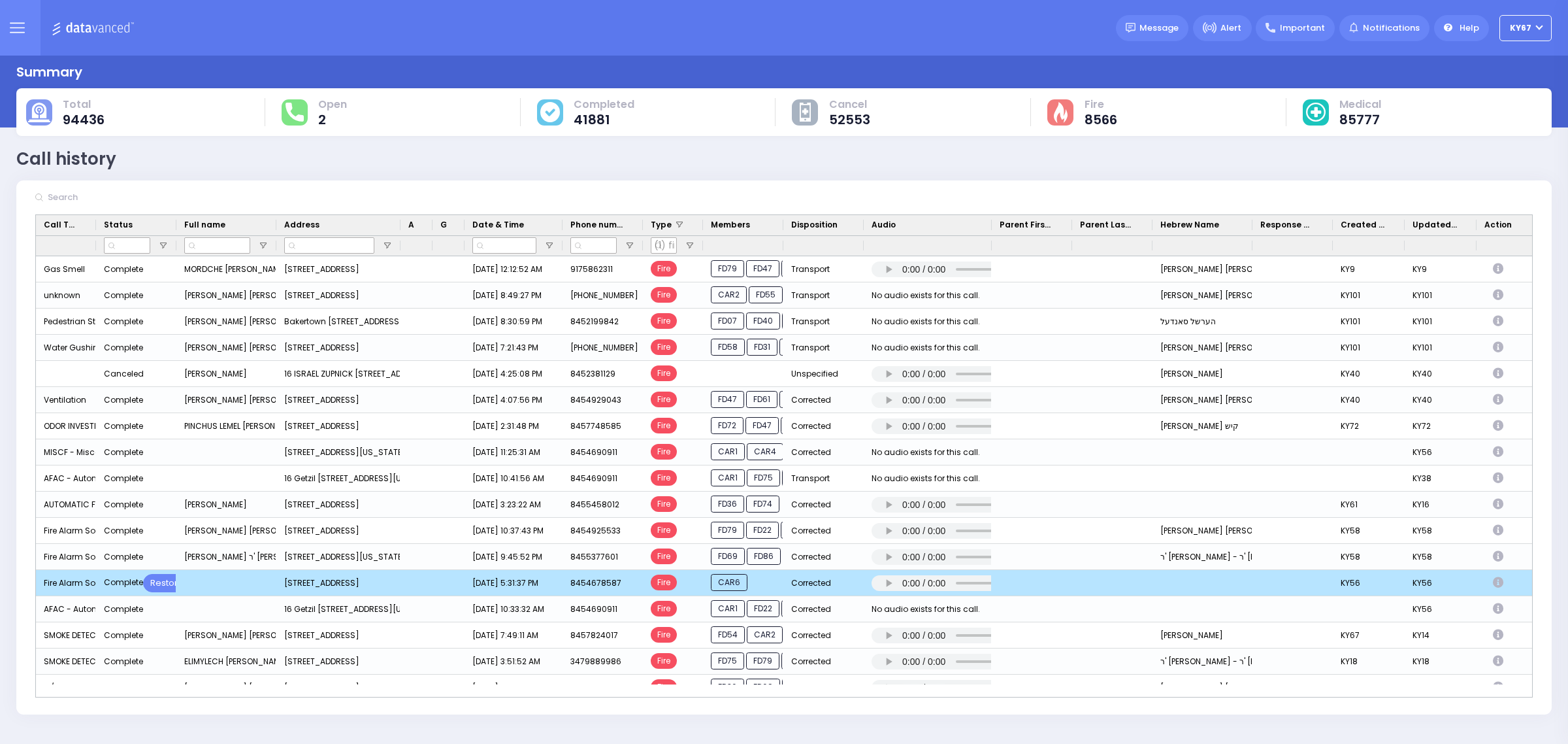
click at [619, 583] on div "8454678587" at bounding box center [602, 582] width 80 height 26
drag, startPoint x: 619, startPoint y: 580, endPoint x: 576, endPoint y: 580, distance: 43.0
click at [576, 580] on div "8454678587" at bounding box center [602, 582] width 80 height 26
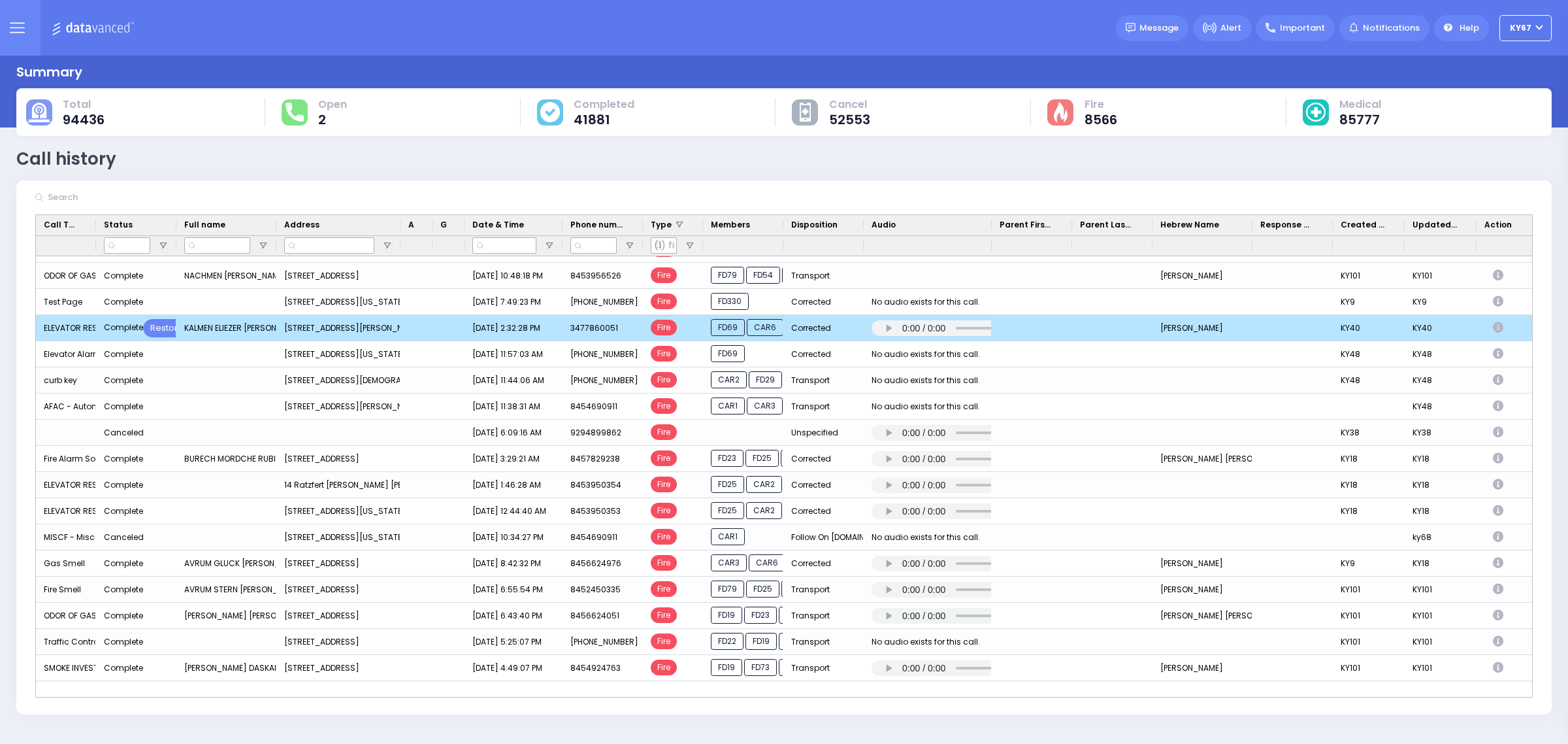
scroll to position [572, 0]
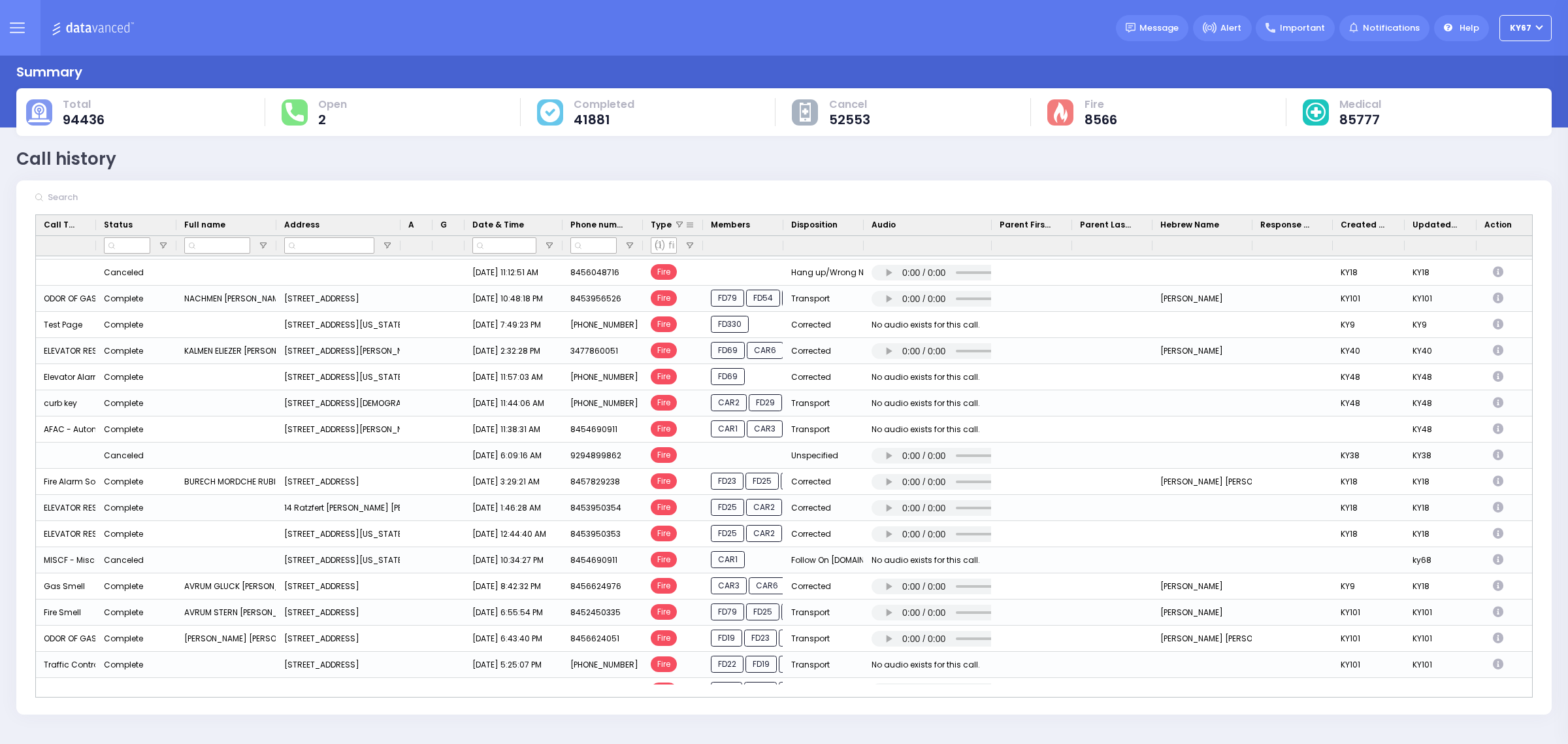
click at [683, 223] on span at bounding box center [679, 225] width 11 height 11
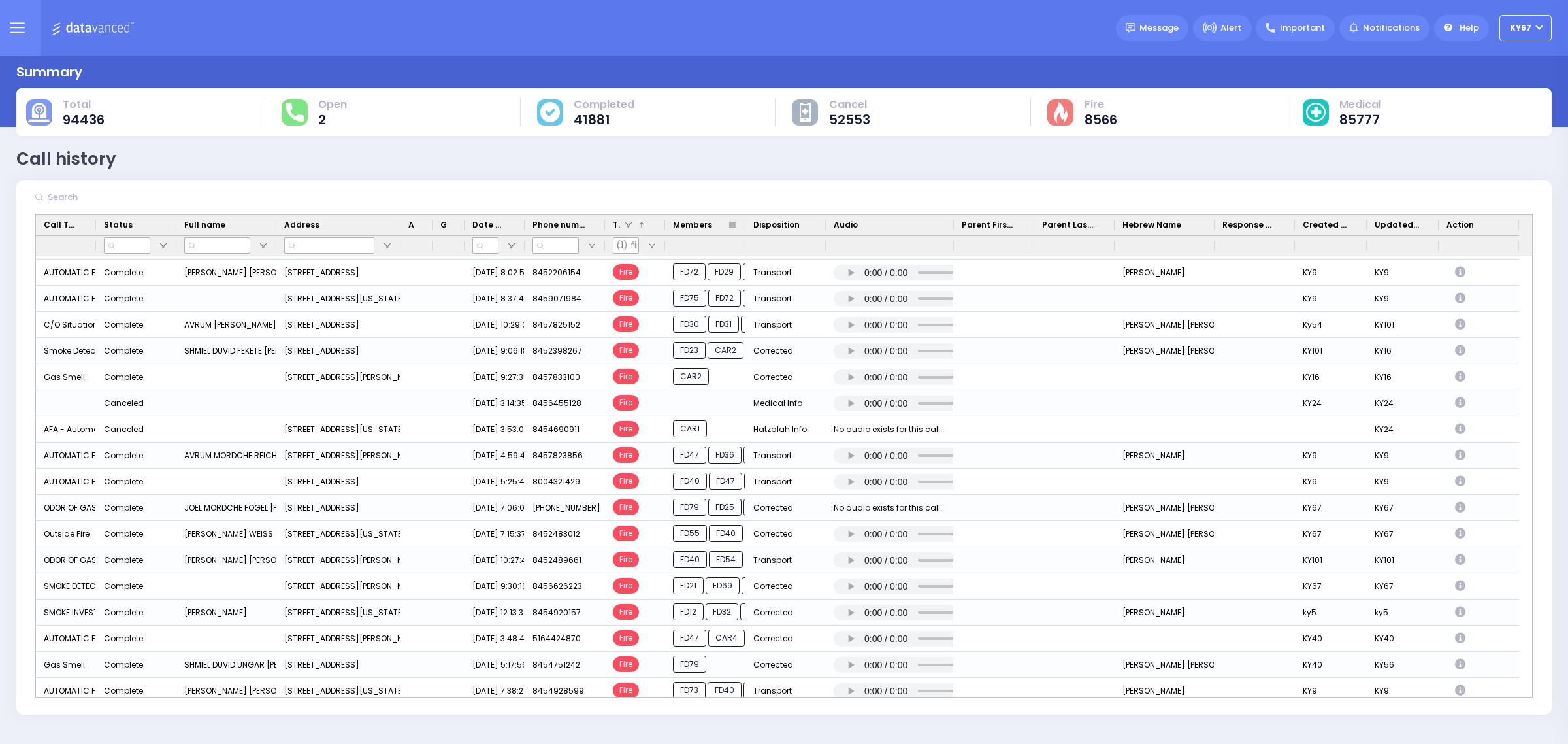
click at [715, 223] on div "Members" at bounding box center [700, 225] width 54 height 20
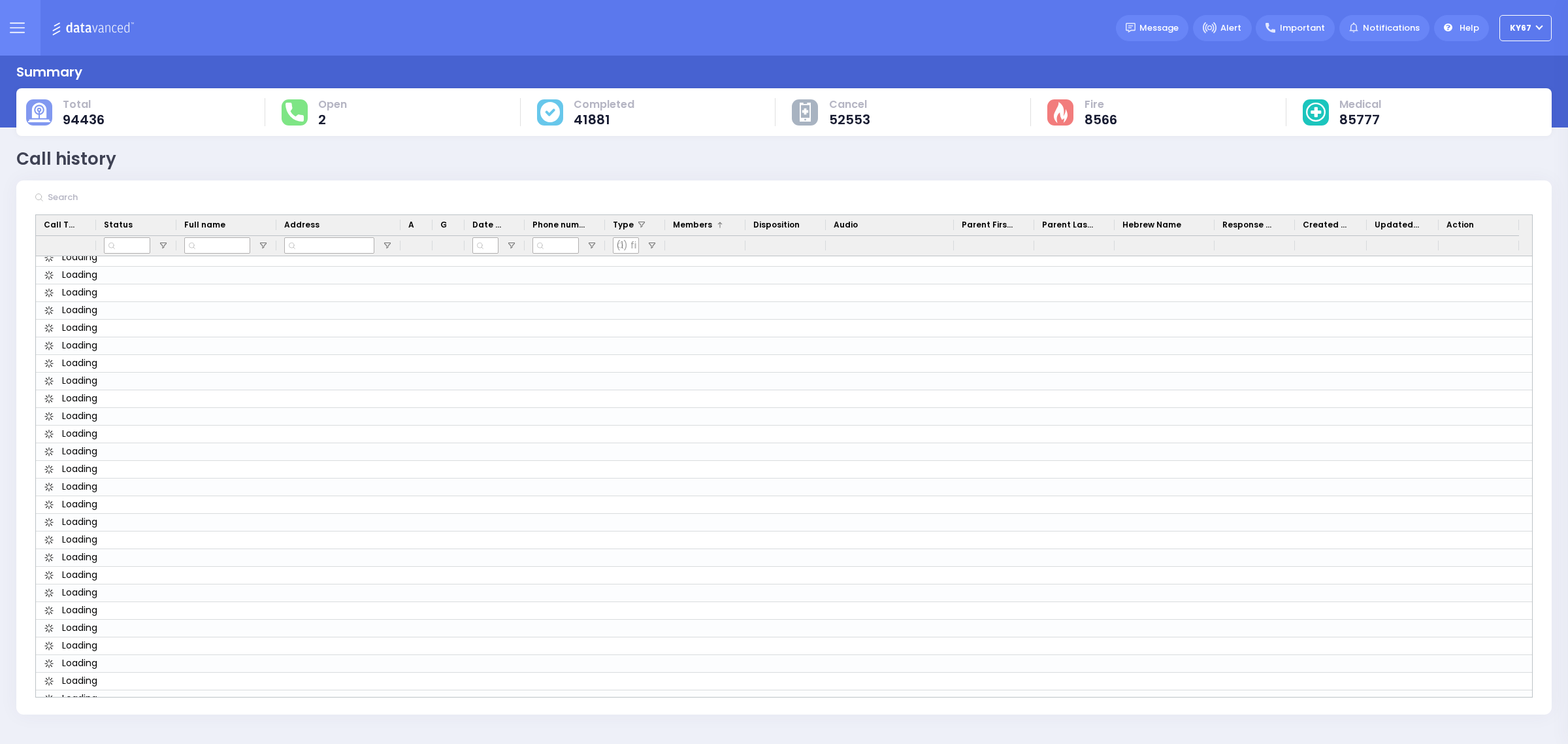
click at [5, 36] on button at bounding box center [17, 27] width 47 height 55
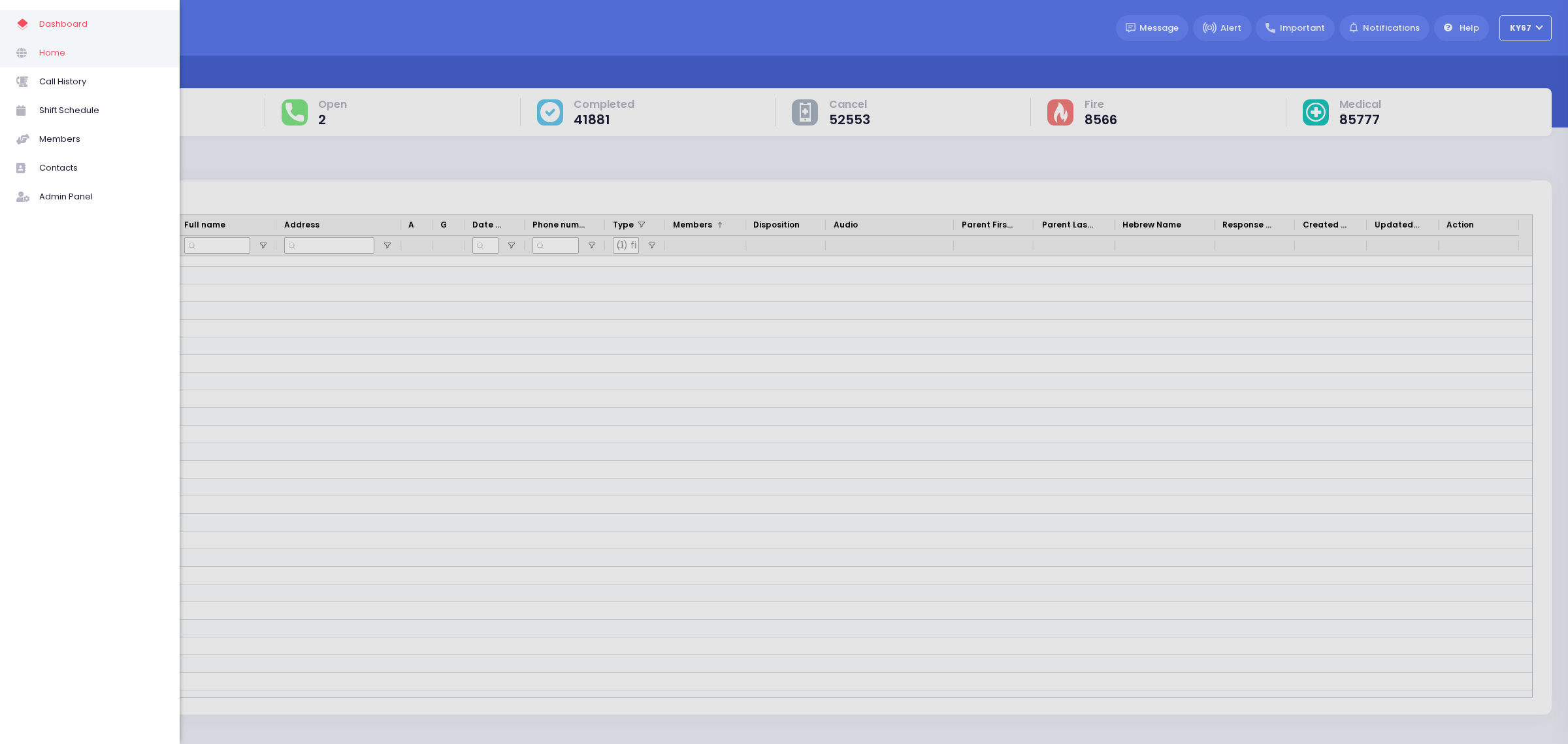
click at [64, 55] on span "Home" at bounding box center [101, 53] width 124 height 17
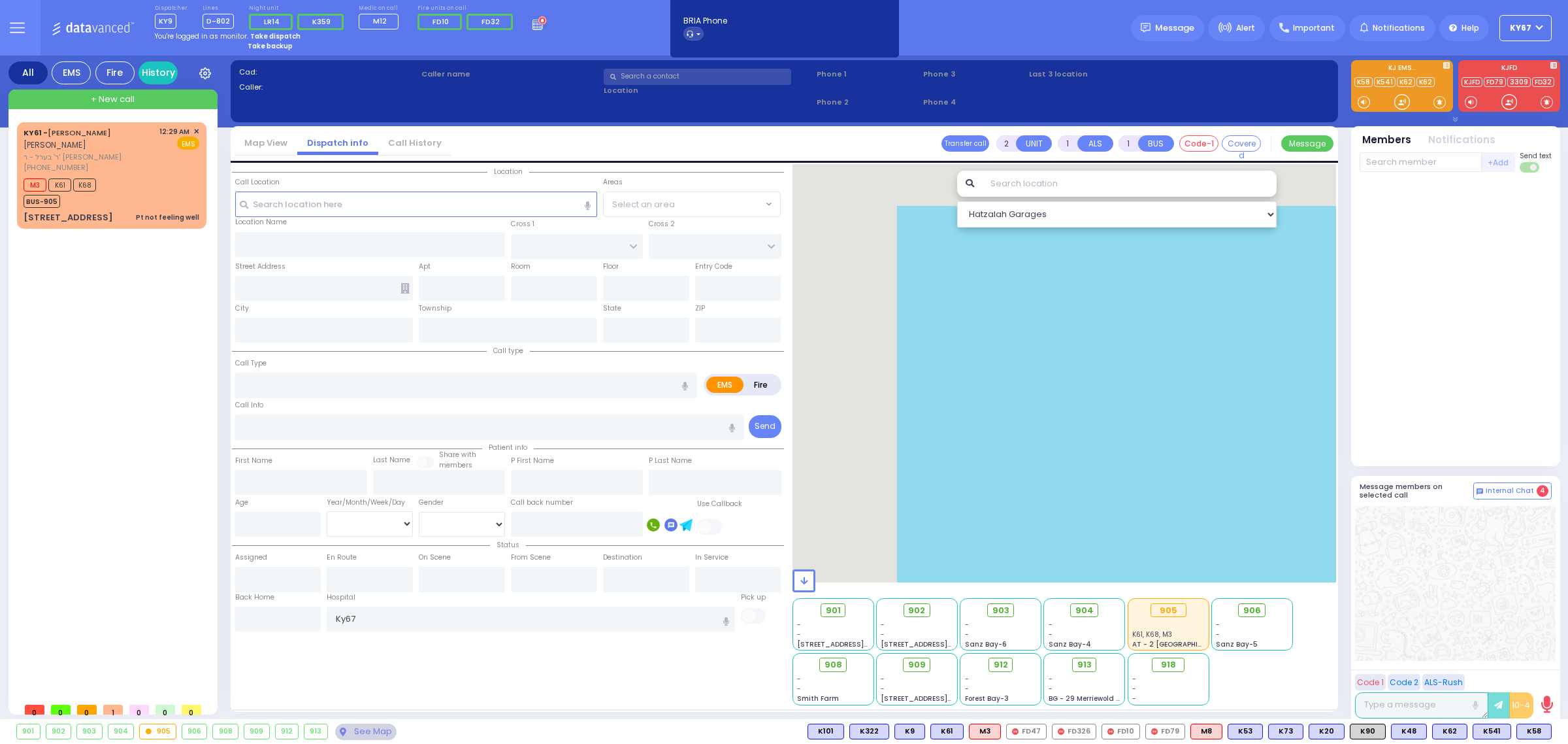
click at [25, 26] on button at bounding box center [17, 27] width 47 height 55
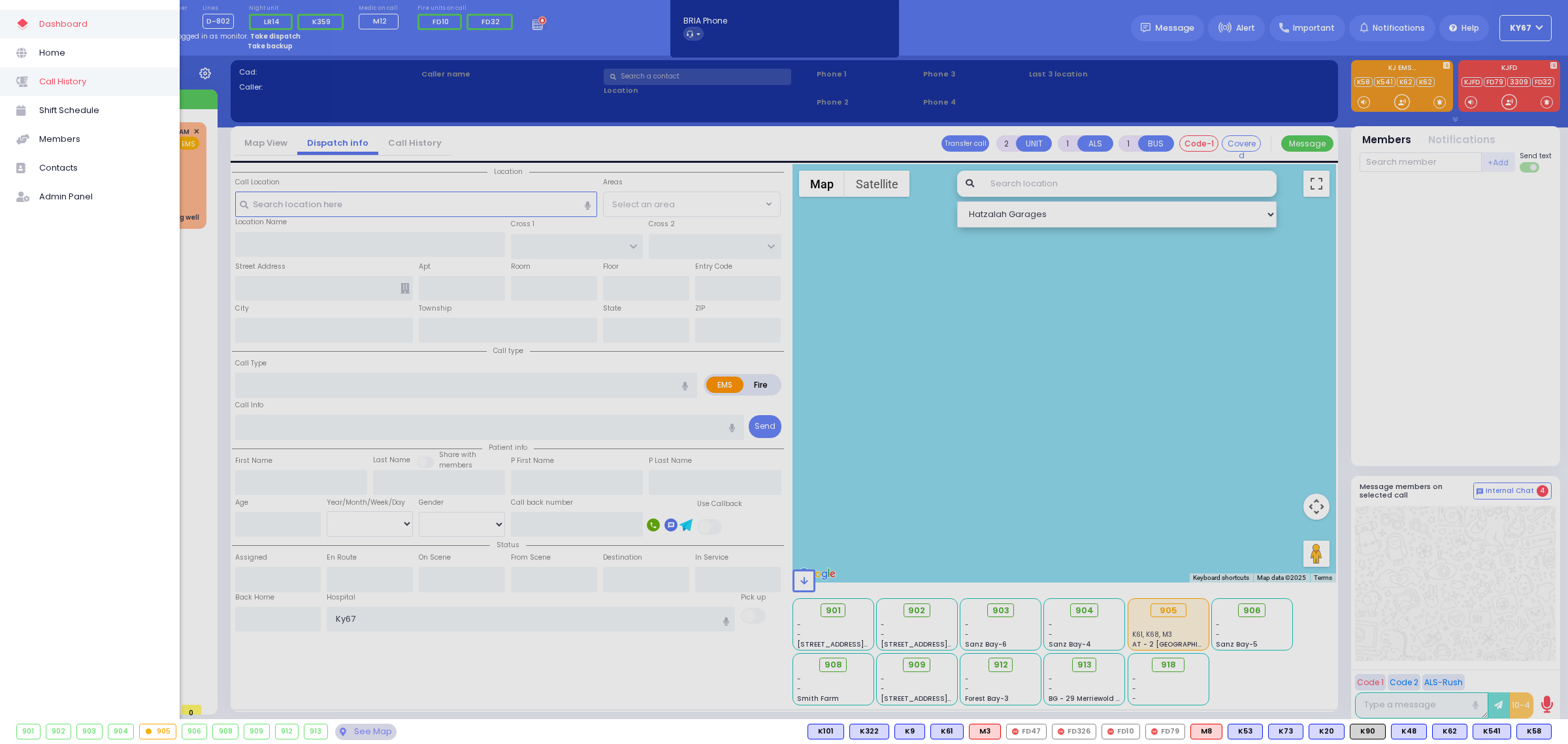
click at [71, 75] on span "Call History" at bounding box center [101, 82] width 124 height 17
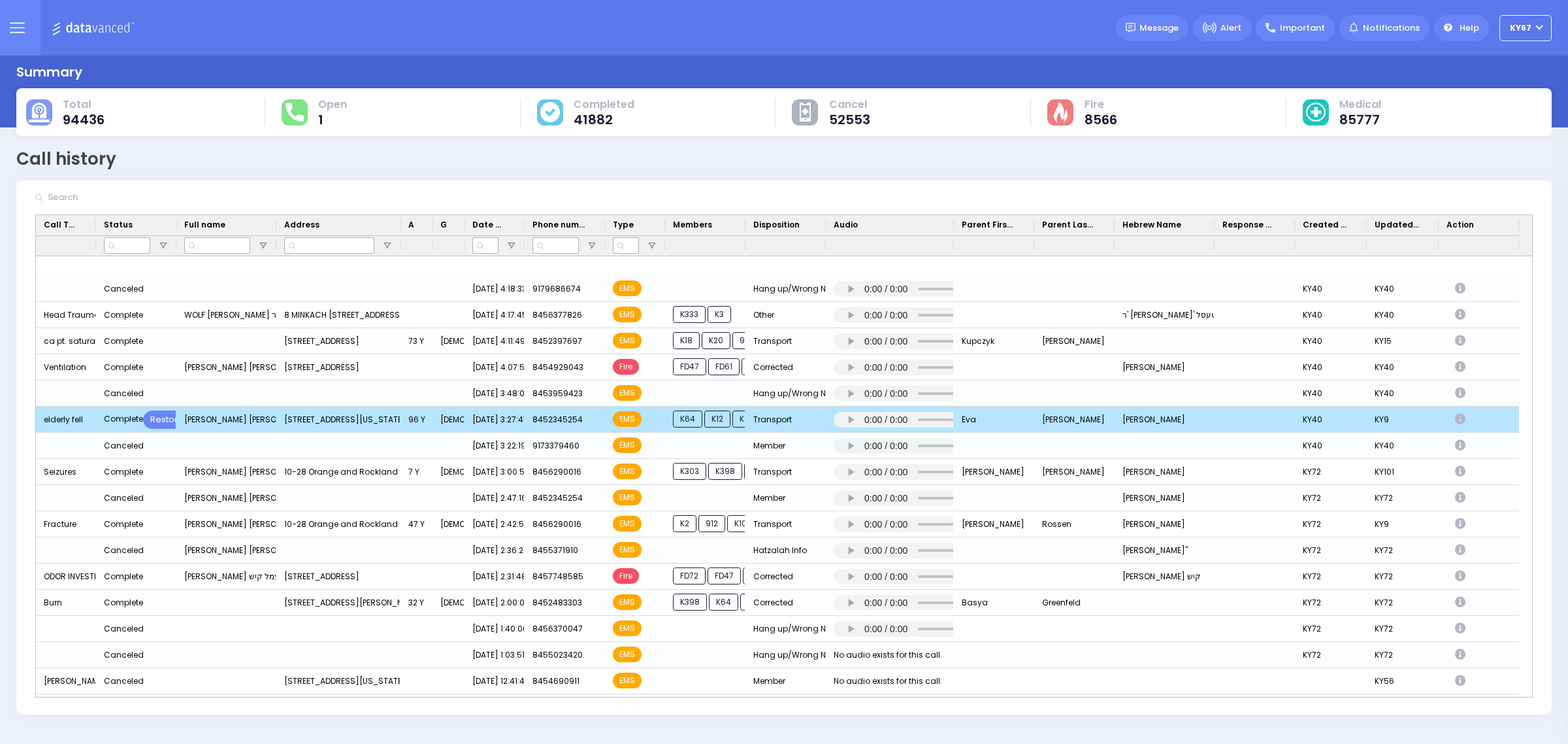
scroll to position [1879, 0]
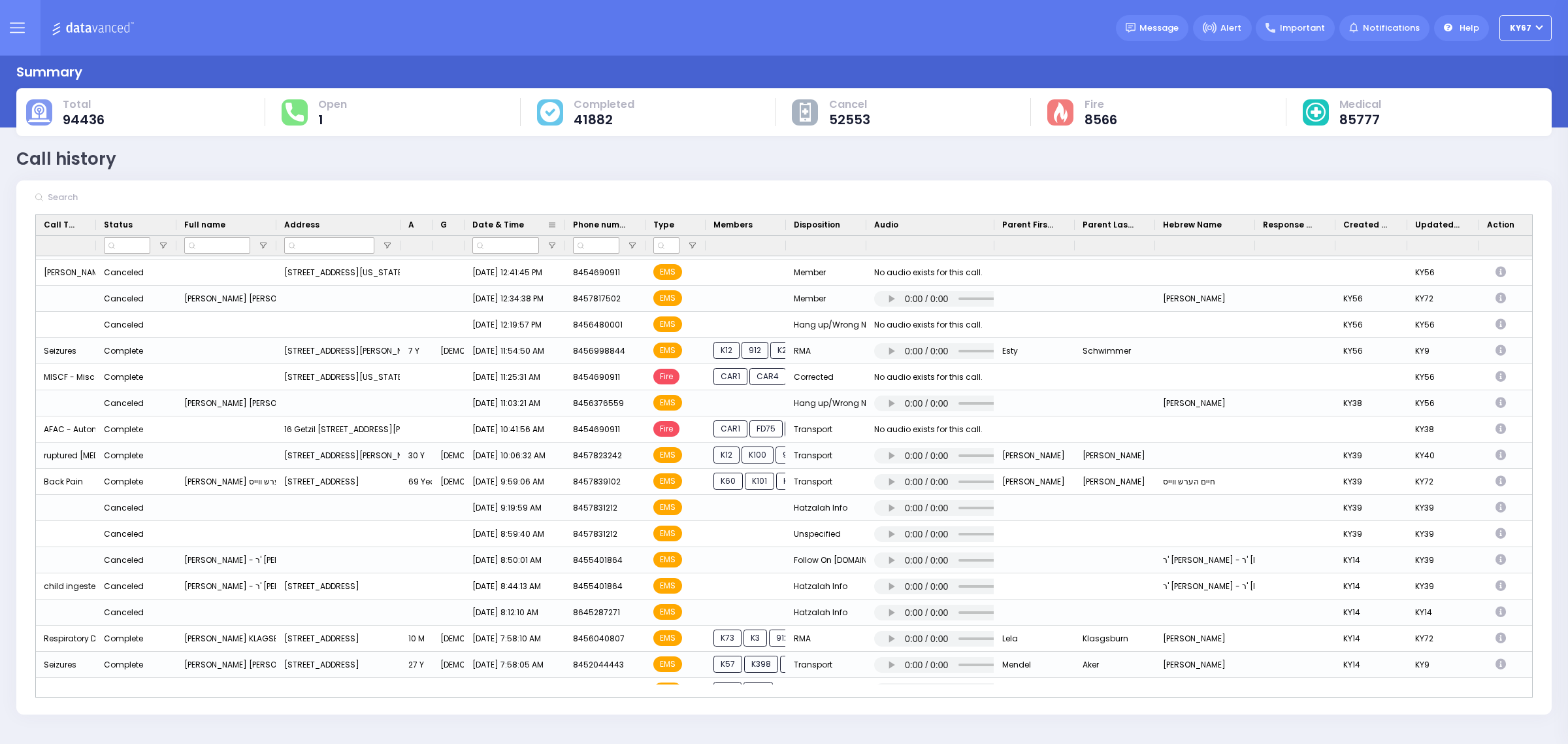
drag, startPoint x: 523, startPoint y: 223, endPoint x: 564, endPoint y: 224, distance: 41.0
click at [564, 224] on div at bounding box center [565, 225] width 5 height 20
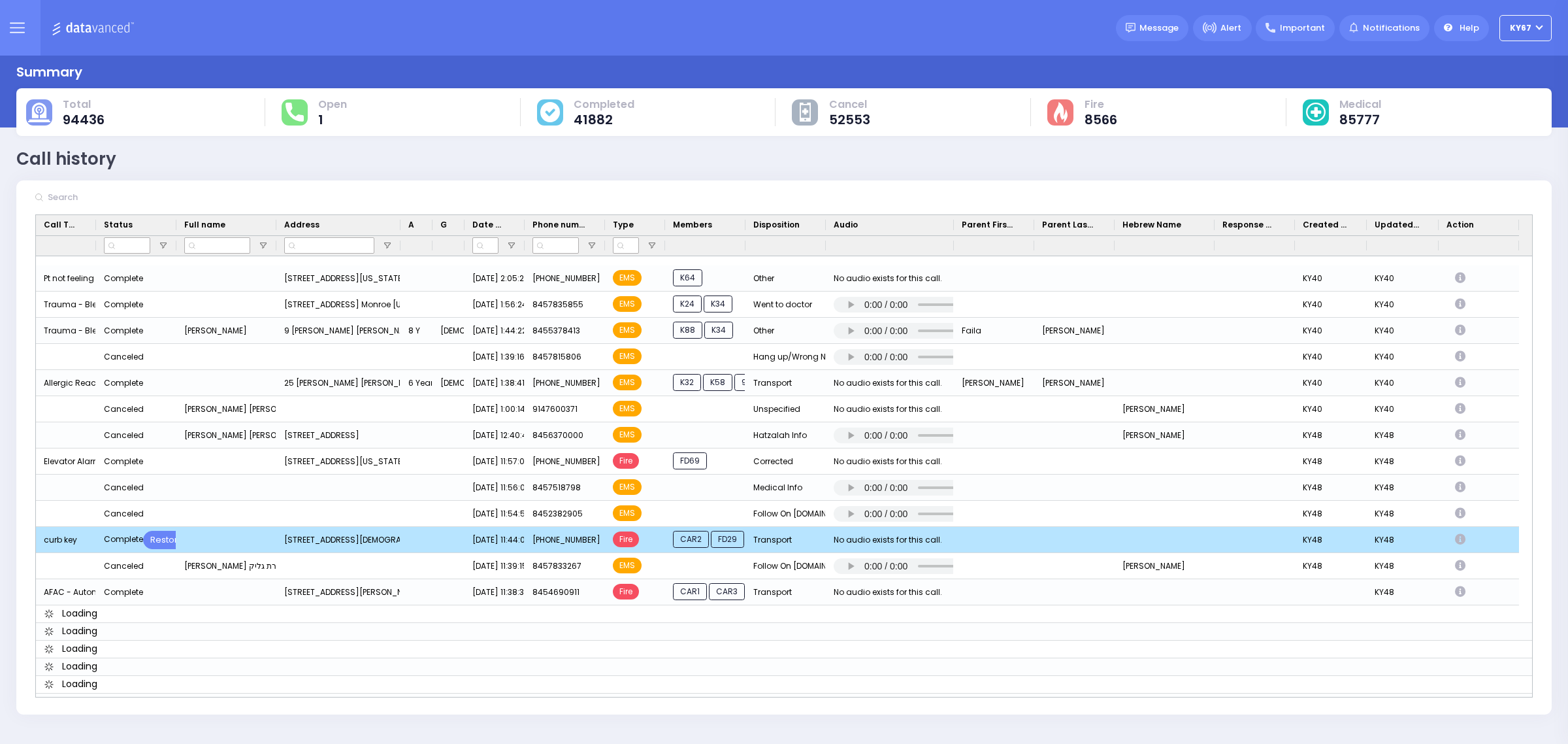
scroll to position [7516, 0]
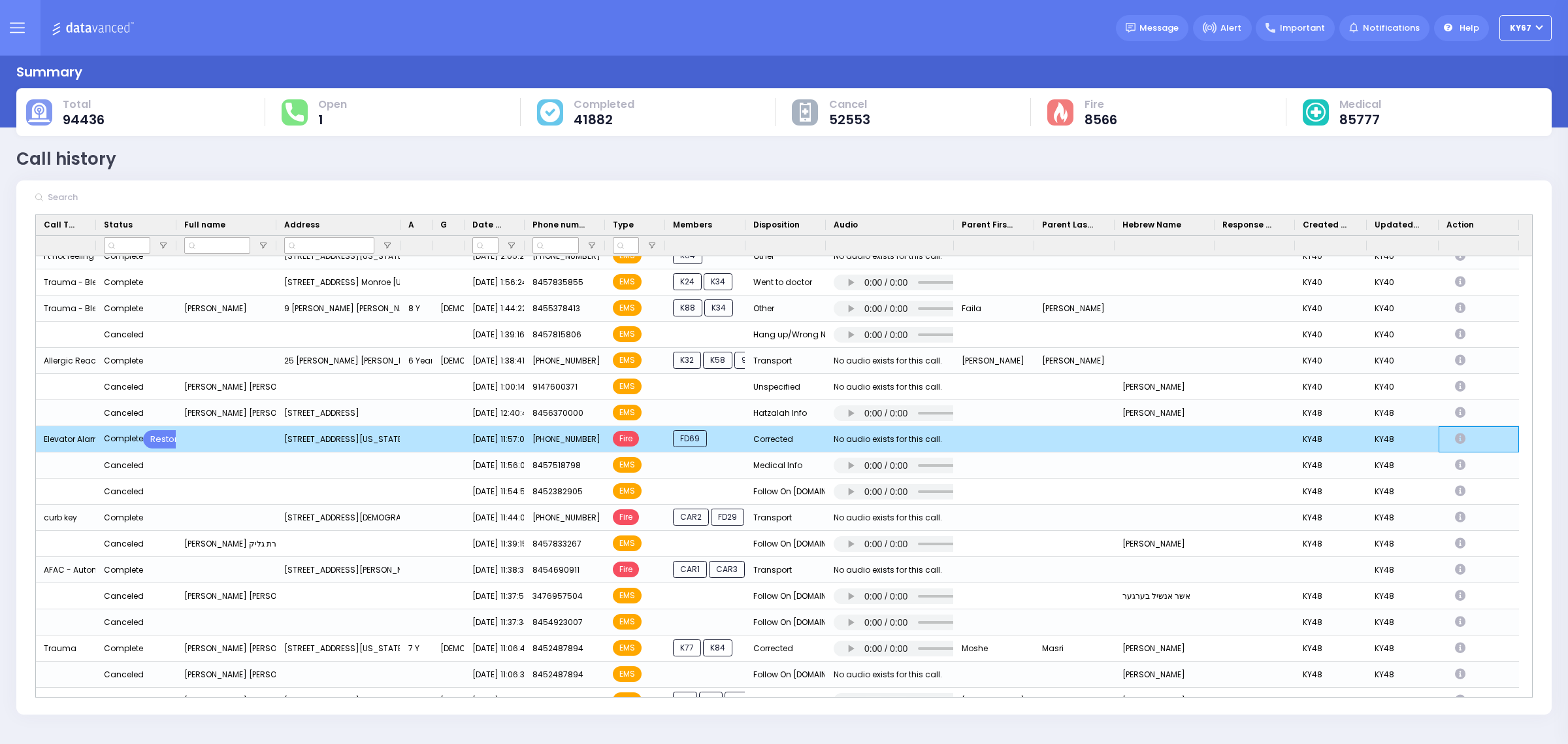
click at [1458, 440] on icon "Press SPACE to deselect this row." at bounding box center [1462, 439] width 15 height 11
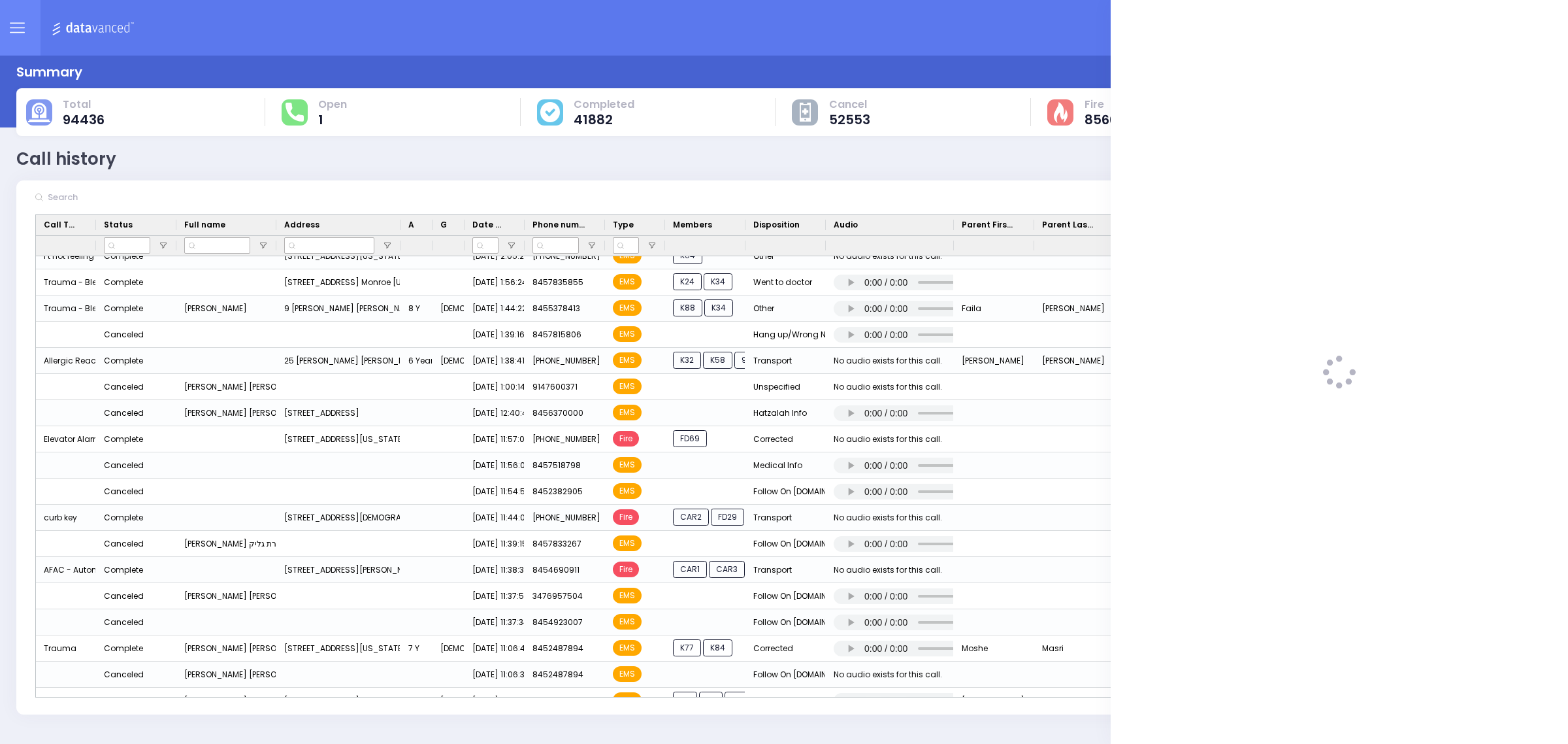
click at [977, 32] on div "Dispatcher ?" at bounding box center [784, 27] width 1568 height 55
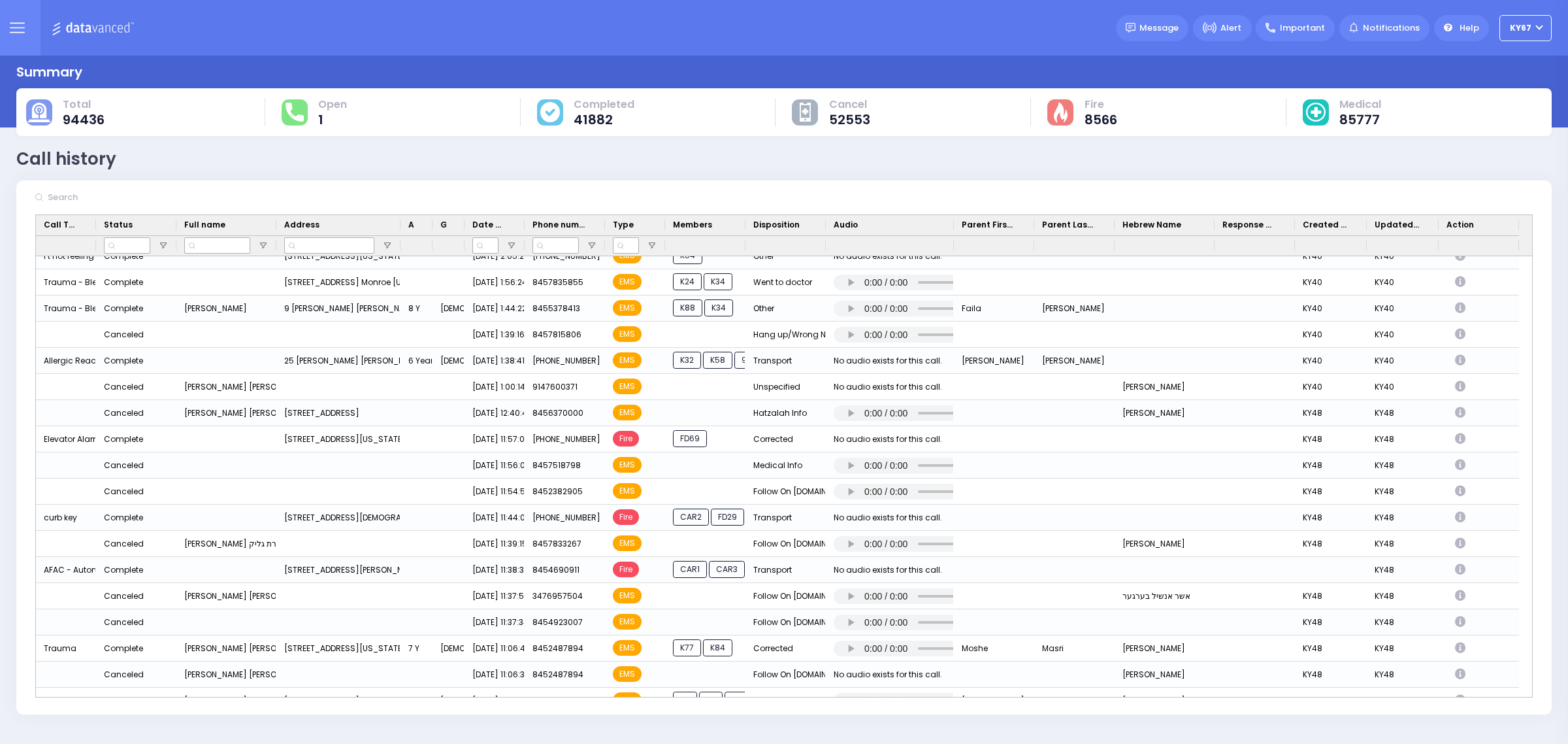
click at [20, 16] on button at bounding box center [17, 27] width 47 height 55
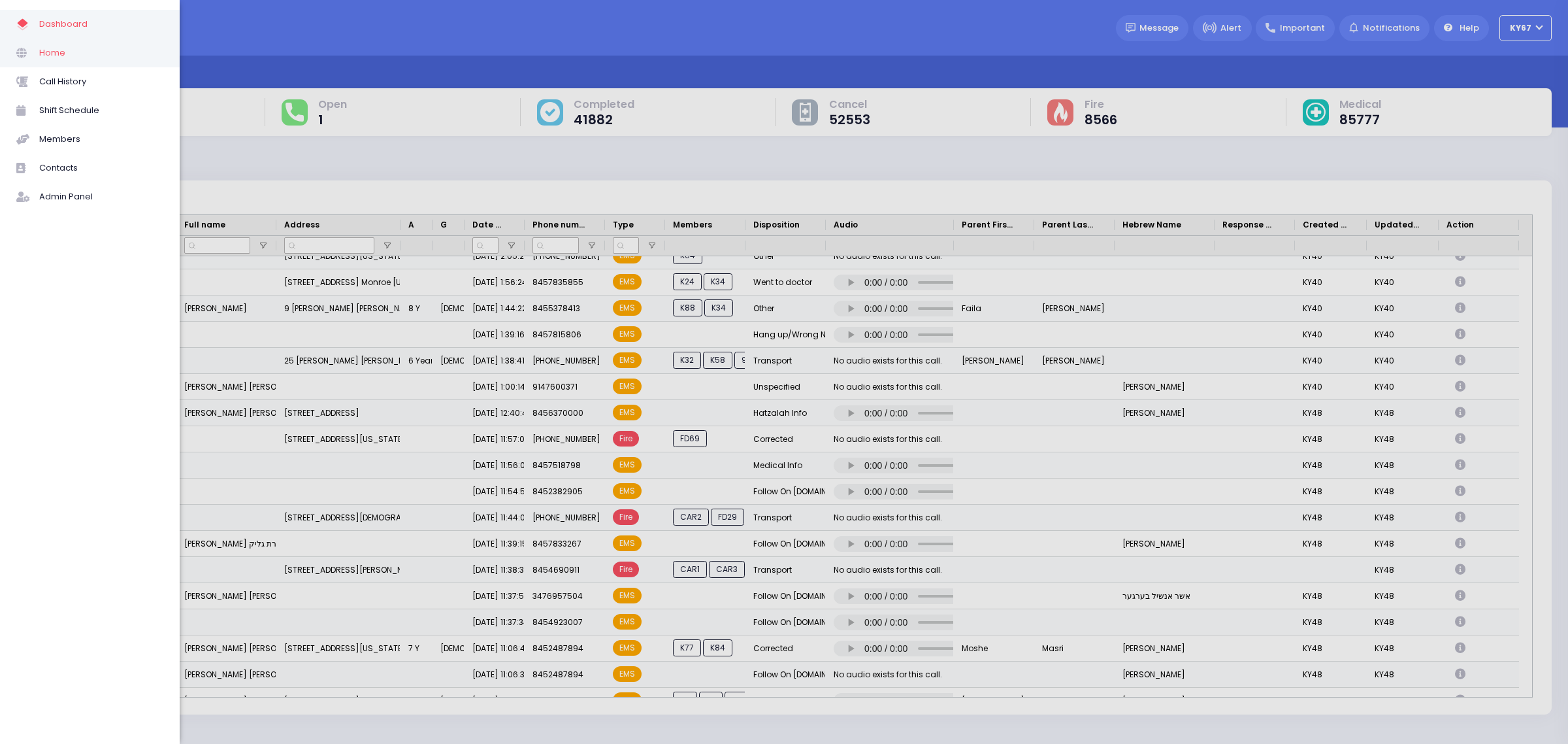
click at [43, 43] on link "Home" at bounding box center [90, 53] width 180 height 29
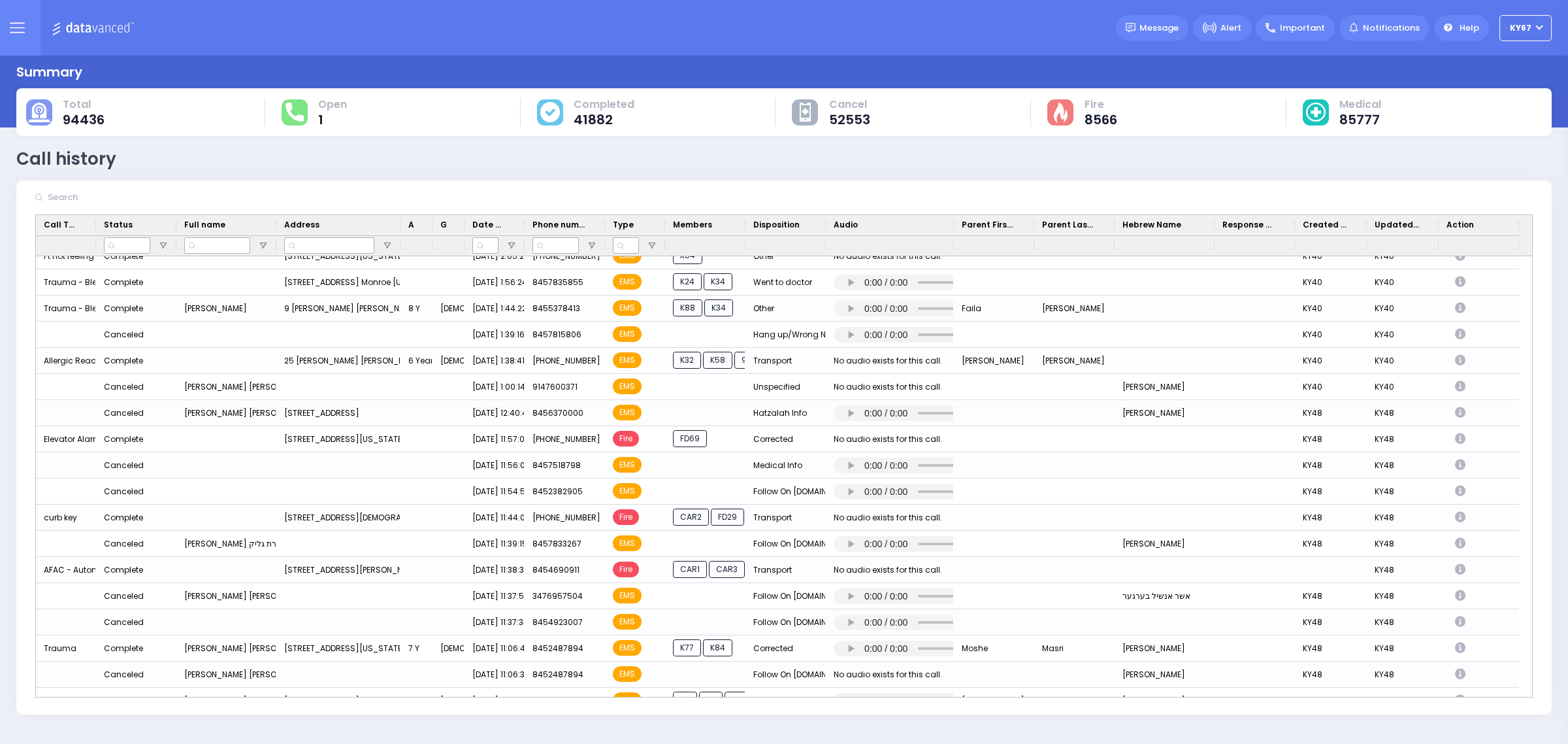
click at [22, 25] on icon at bounding box center [17, 27] width 15 height 15
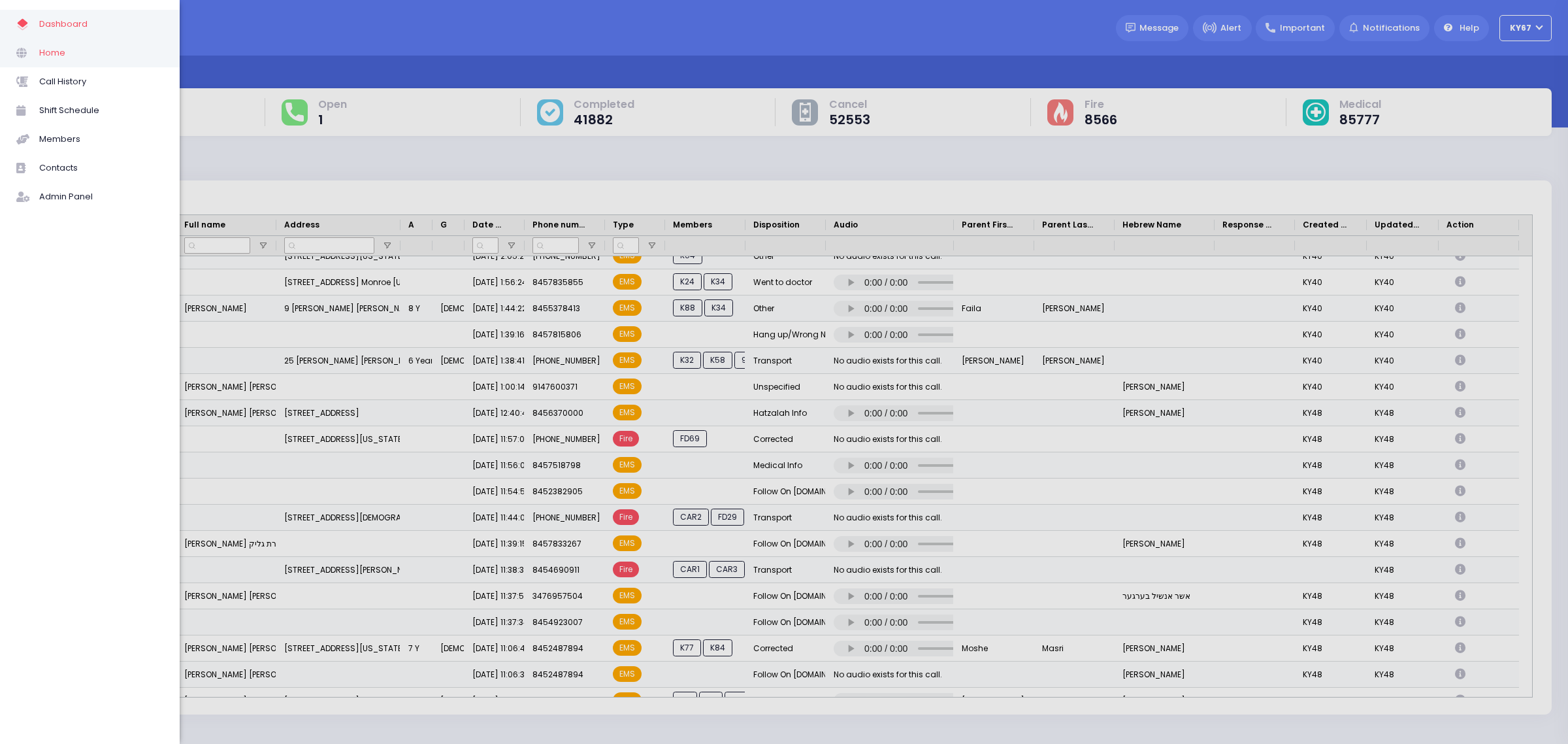
click at [36, 60] on span at bounding box center [27, 53] width 23 height 17
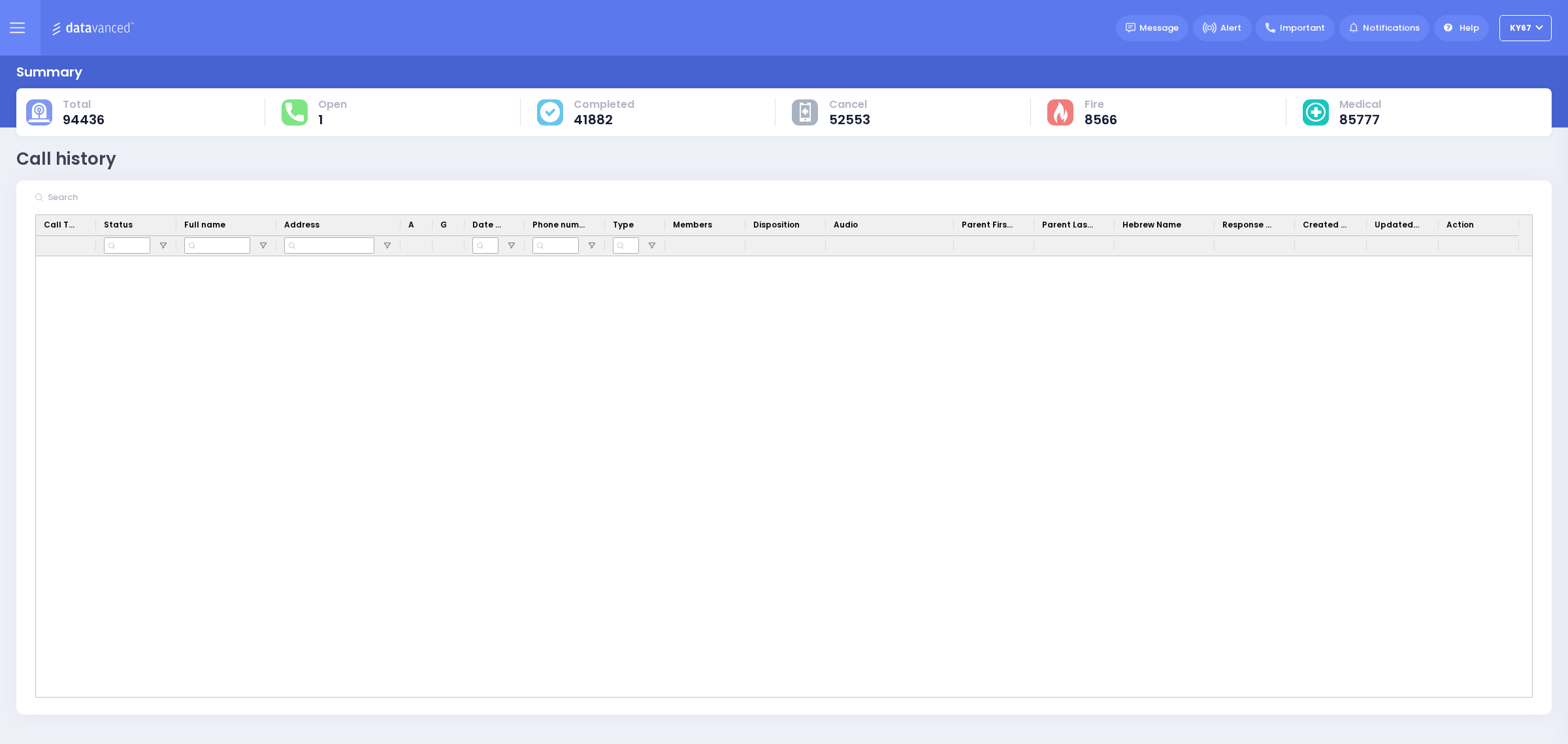
scroll to position [0, 0]
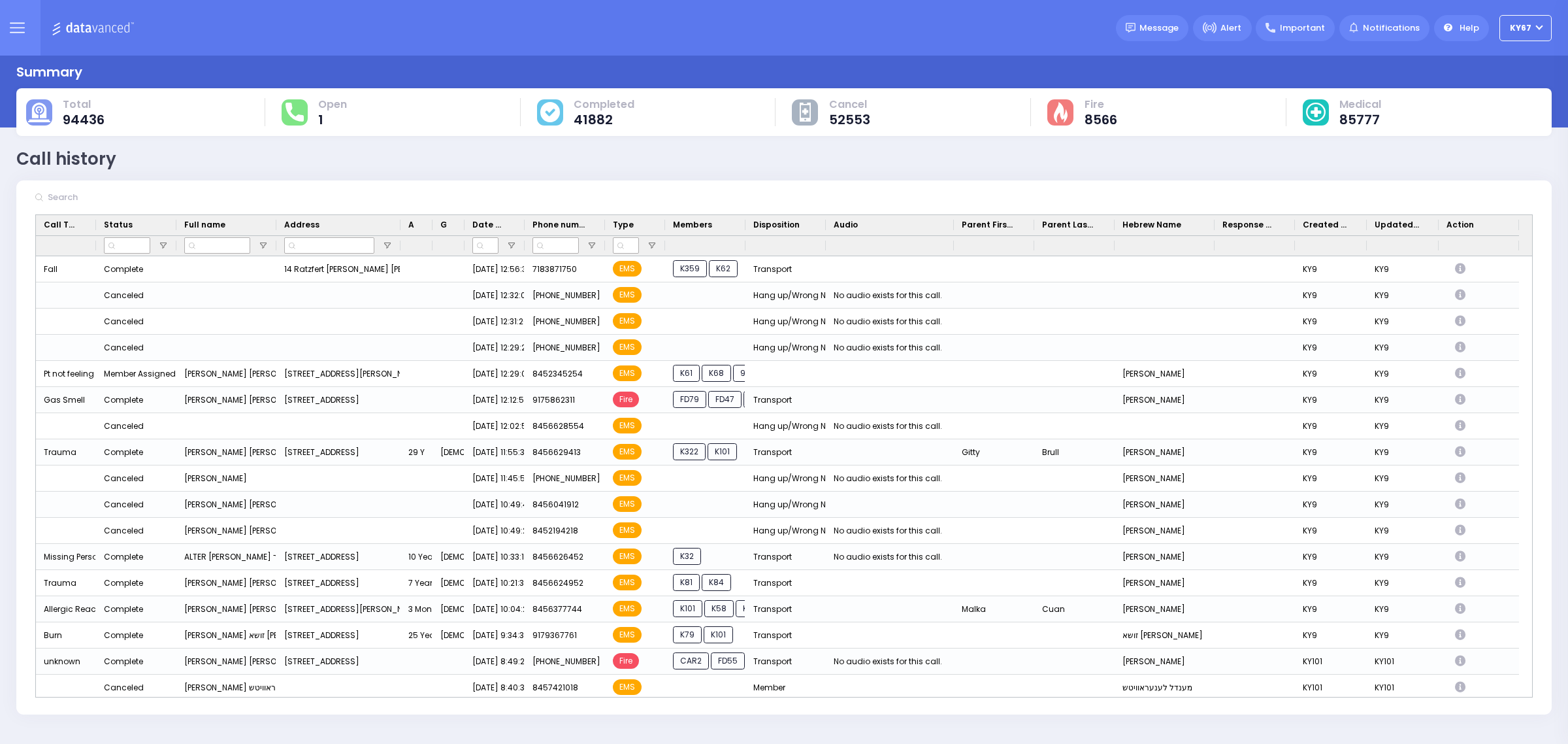
click at [17, 22] on icon at bounding box center [17, 27] width 15 height 15
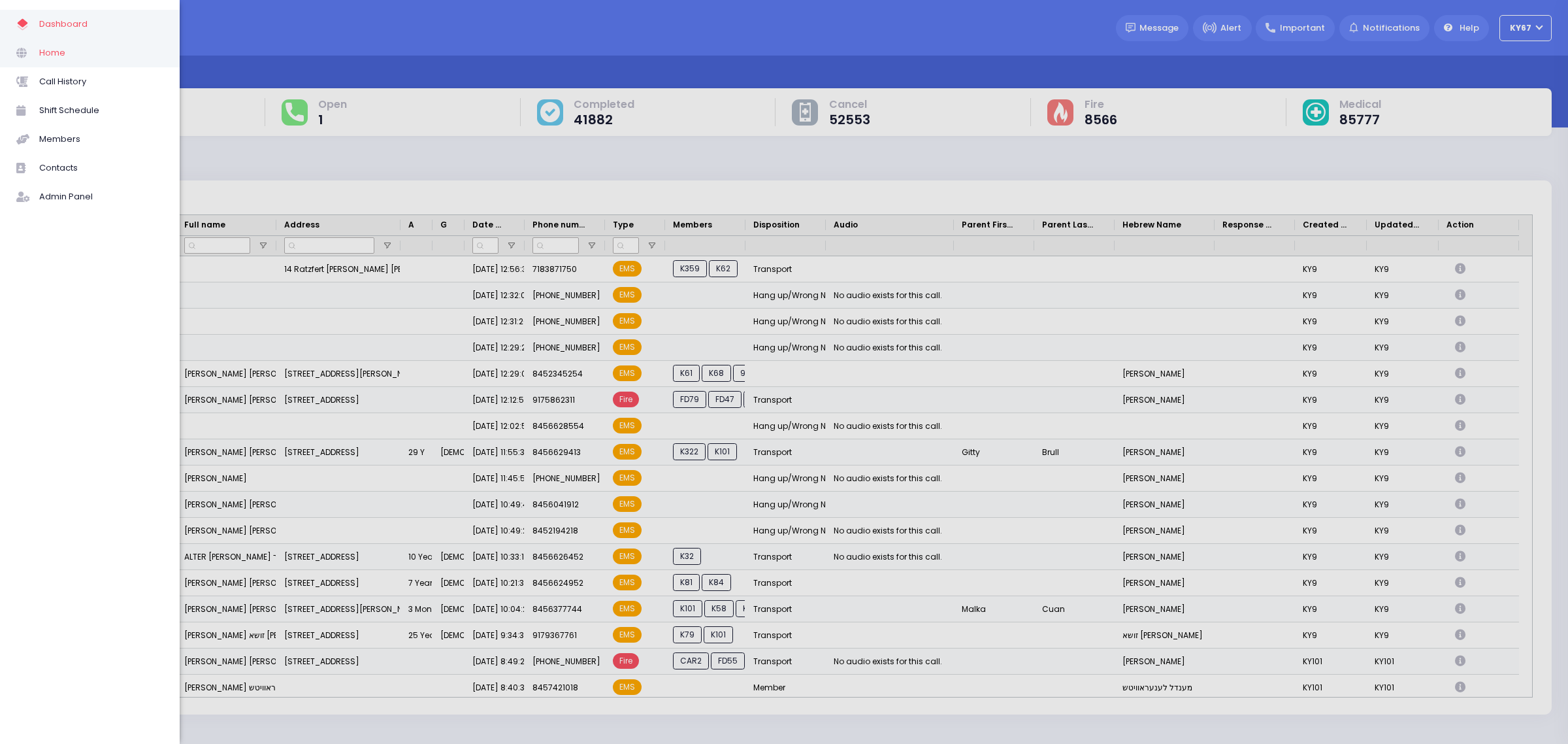
click at [31, 57] on span at bounding box center [27, 53] width 23 height 17
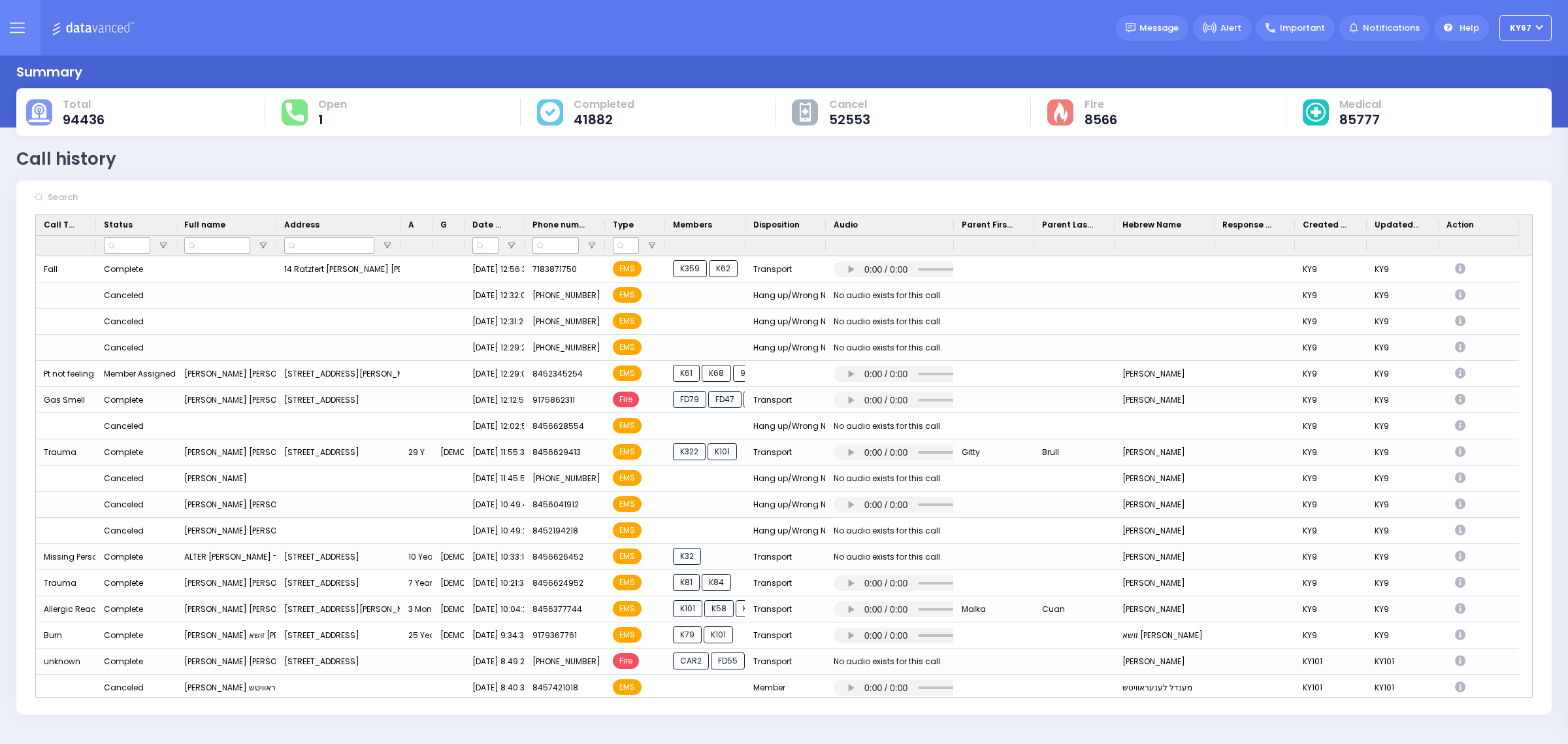
select select
select select "Corrected"
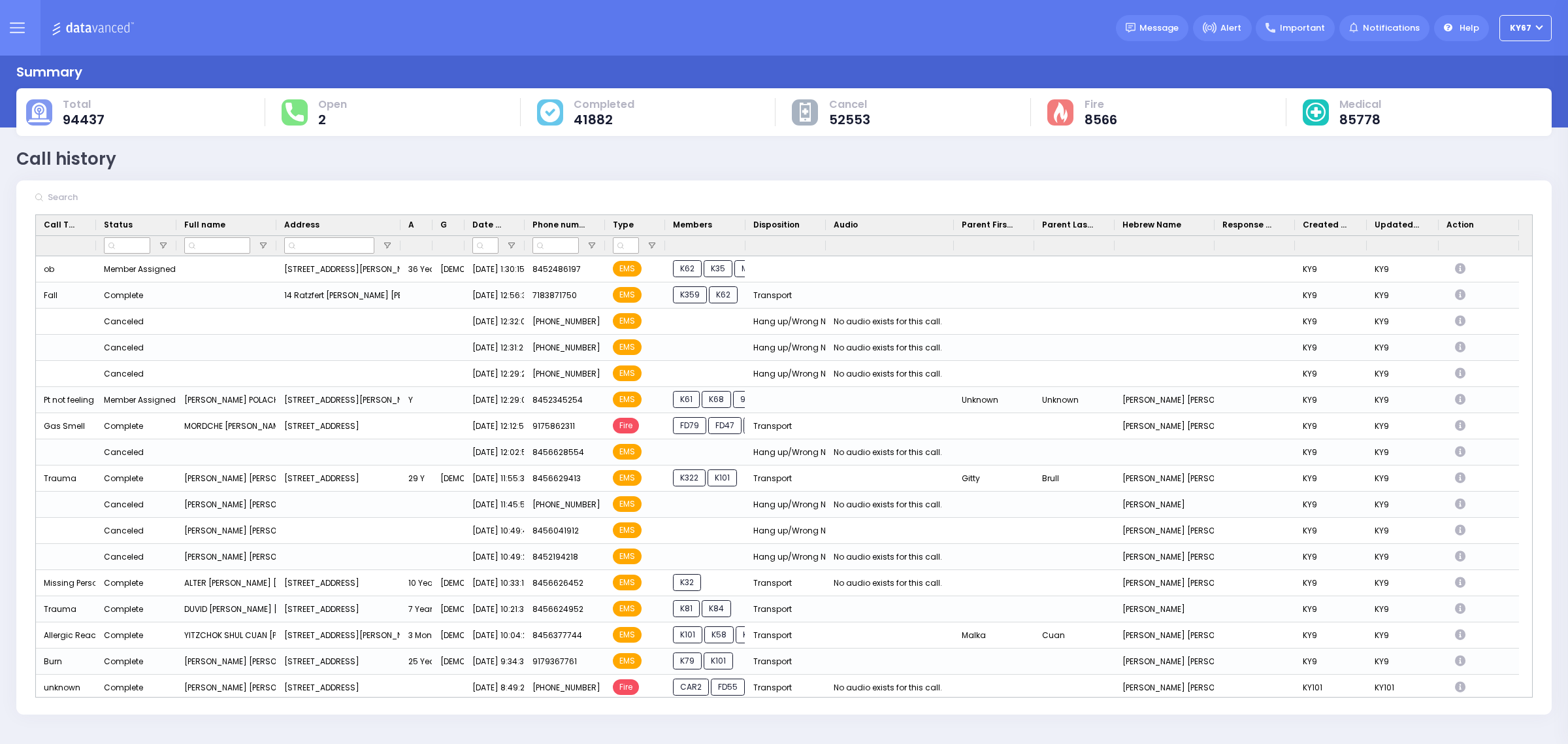
drag, startPoint x: 22, startPoint y: 26, endPoint x: 25, endPoint y: 34, distance: 8.5
click at [22, 26] on icon at bounding box center [17, 27] width 15 height 15
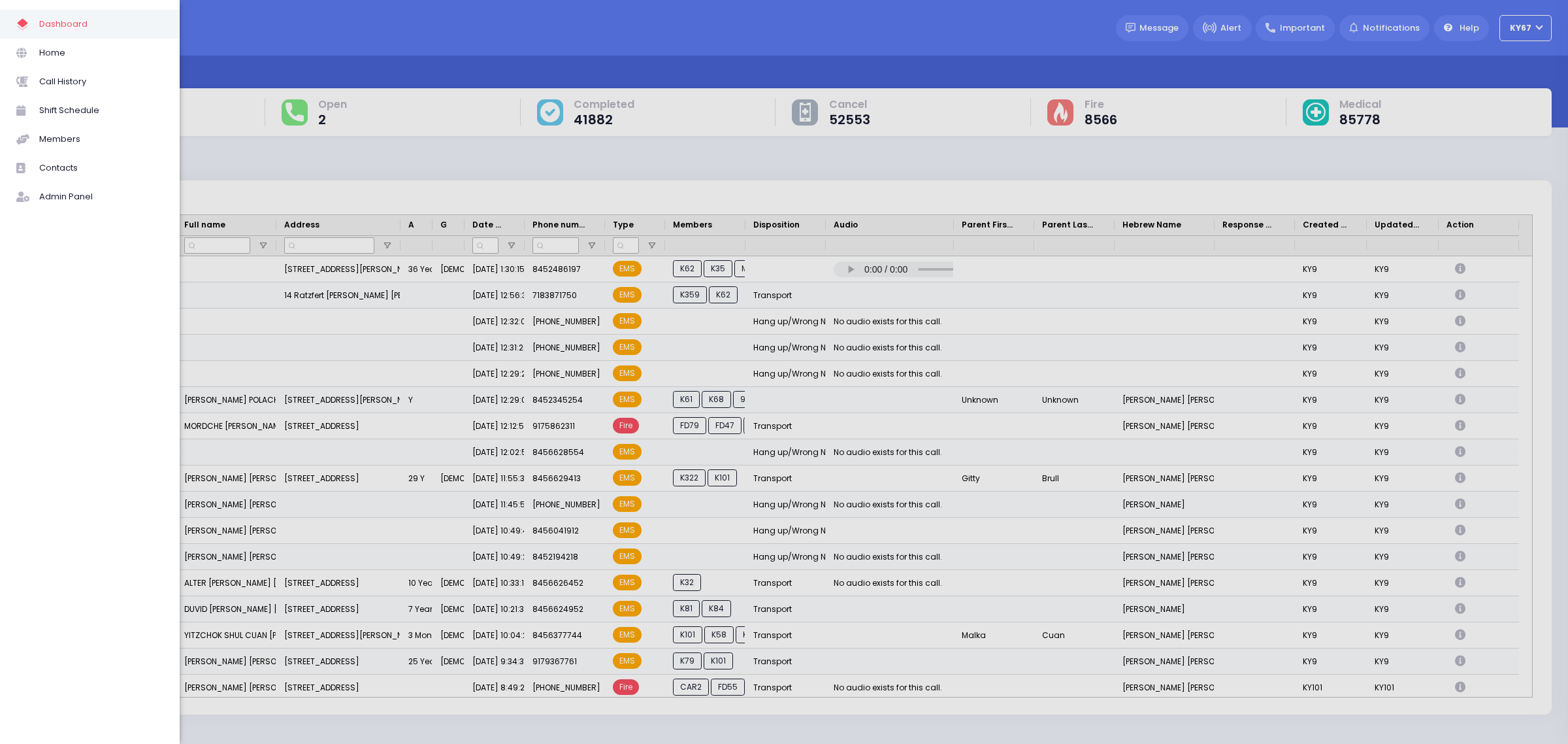
click at [687, 162] on div at bounding box center [784, 372] width 1568 height 744
